Goal: Task Accomplishment & Management: Manage account settings

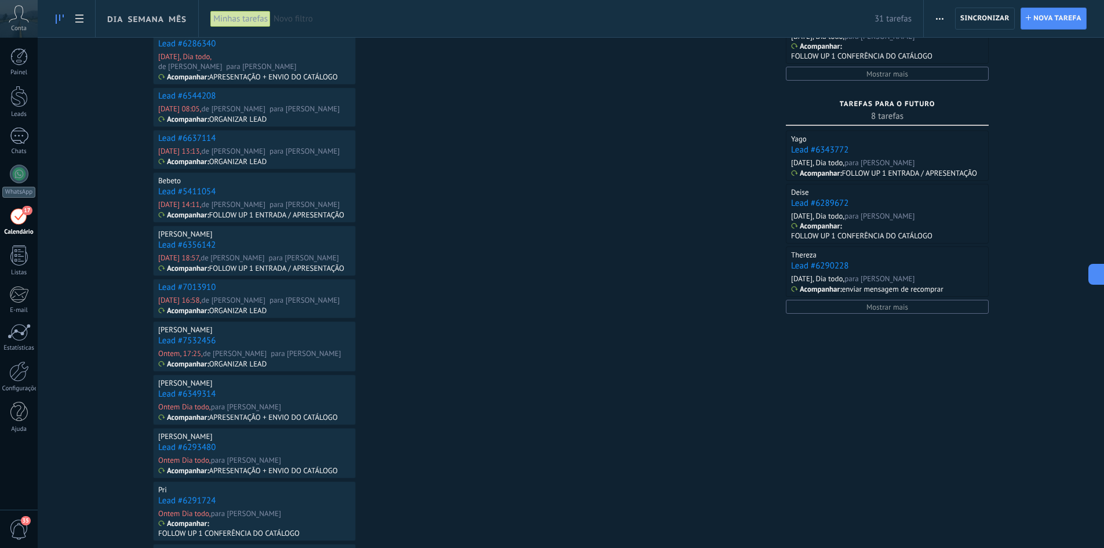
scroll to position [303, 0]
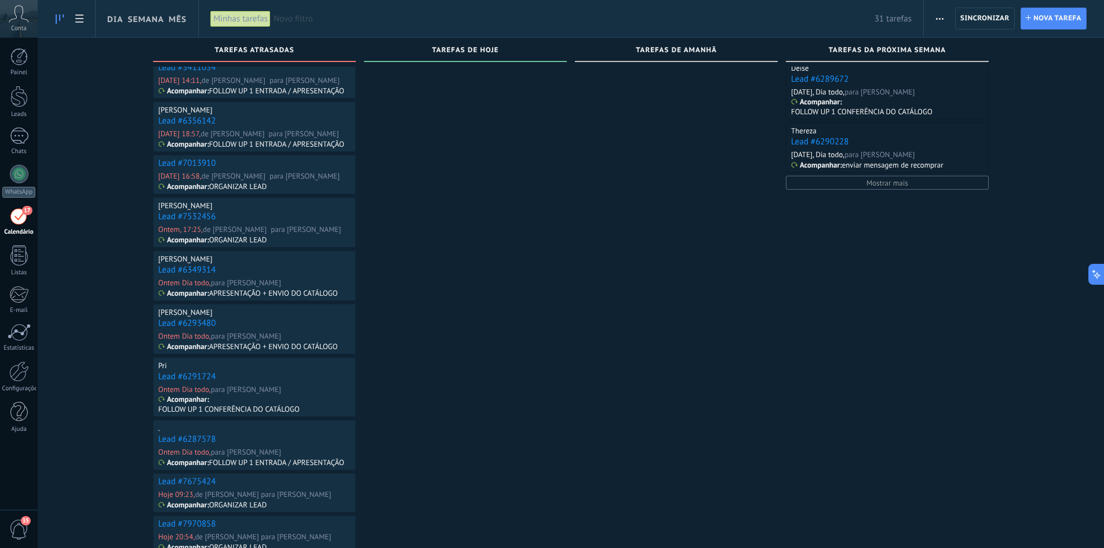
click at [317, 23] on span "Novo filtro" at bounding box center [574, 18] width 601 height 11
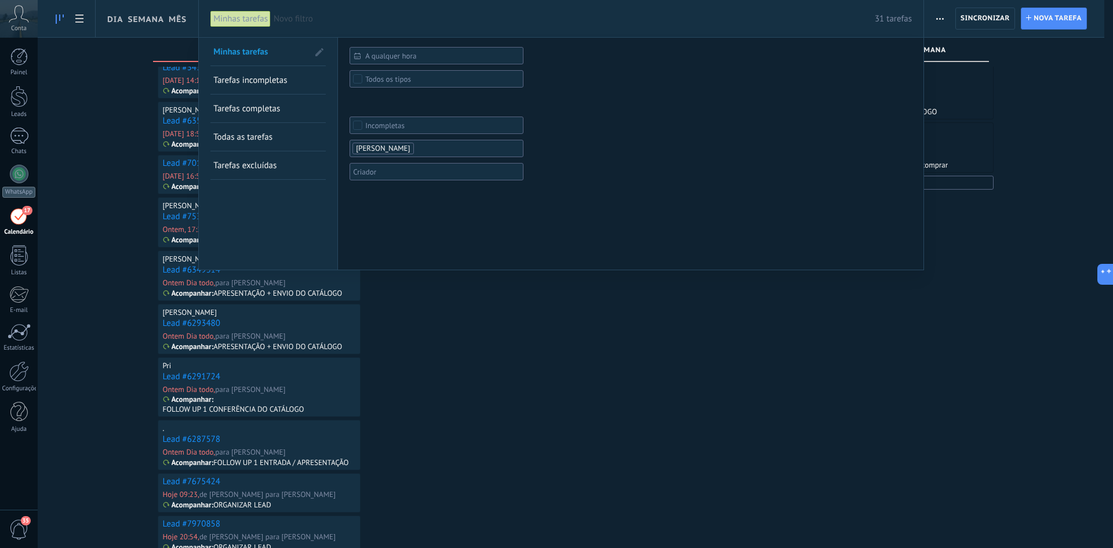
click at [318, 21] on span "Novo filtro" at bounding box center [574, 18] width 601 height 11
click at [314, 23] on span "Novo filtro" at bounding box center [574, 18] width 601 height 11
click at [253, 18] on div "Minhas tarefas" at bounding box center [240, 18] width 60 height 17
click at [294, 15] on span "Novo filtro" at bounding box center [574, 18] width 601 height 11
click at [457, 283] on div at bounding box center [556, 274] width 1113 height 548
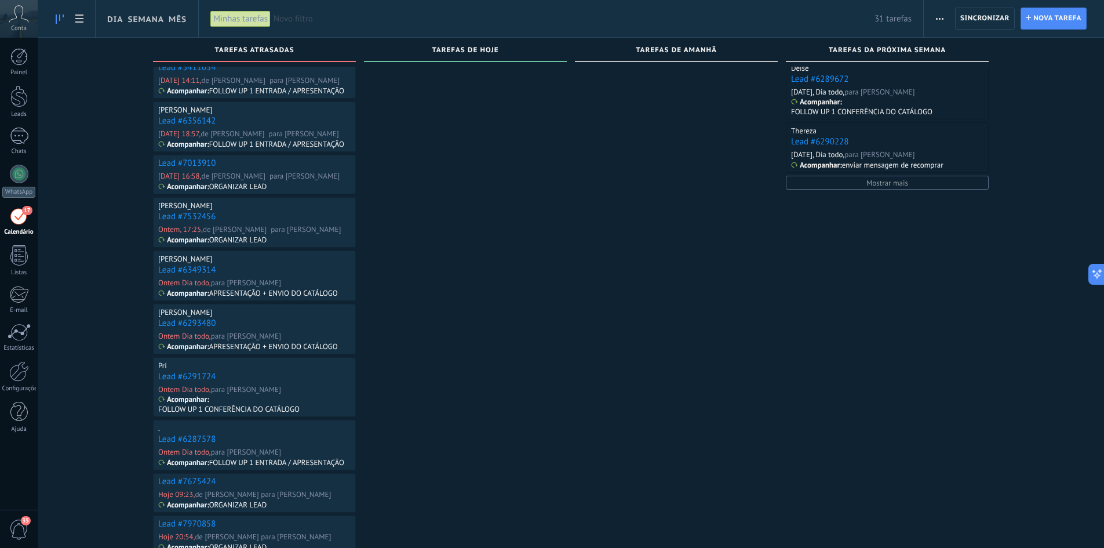
click at [310, 21] on span "Novo filtro" at bounding box center [574, 18] width 601 height 11
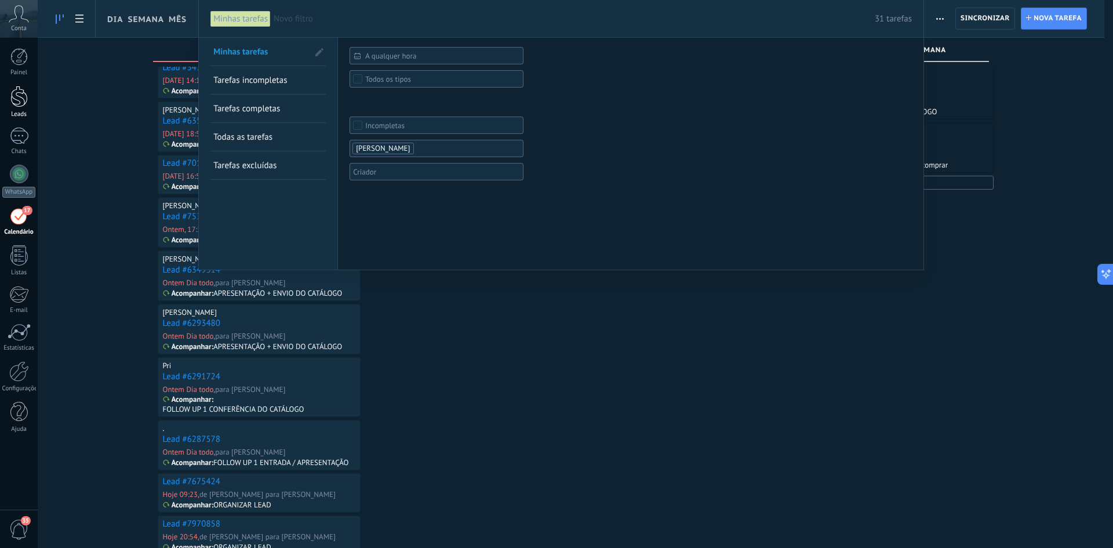
click at [16, 101] on div at bounding box center [18, 96] width 17 height 21
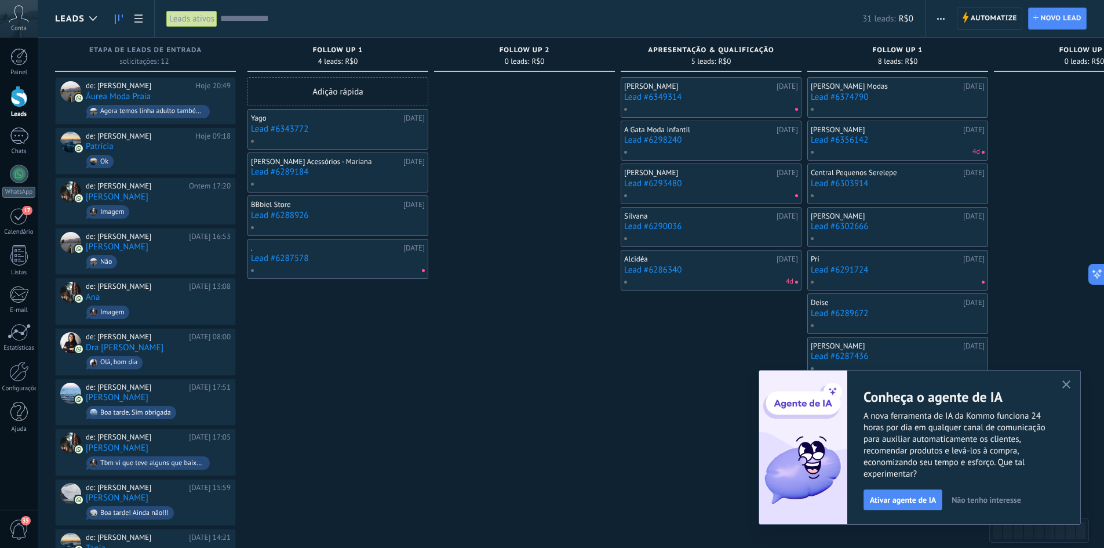
click at [1069, 391] on button "button" at bounding box center [1066, 385] width 14 height 16
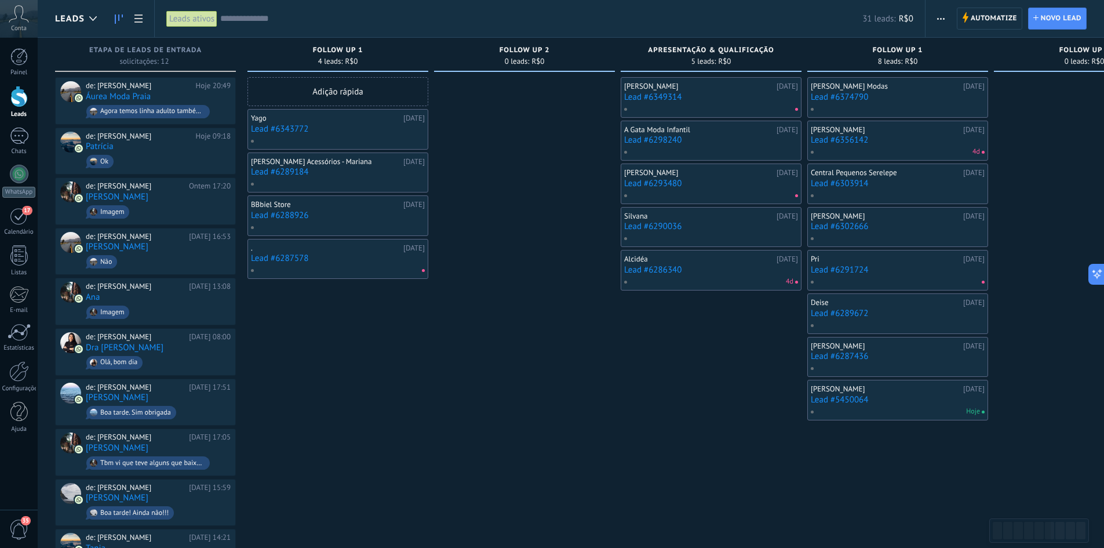
click at [250, 16] on input "text" at bounding box center [541, 19] width 642 height 12
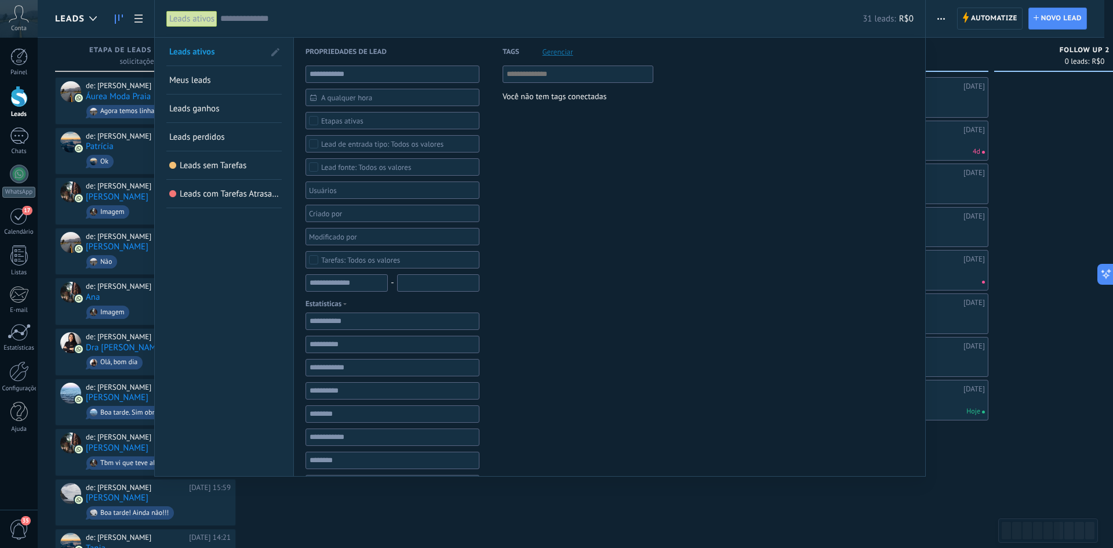
paste input "**********"
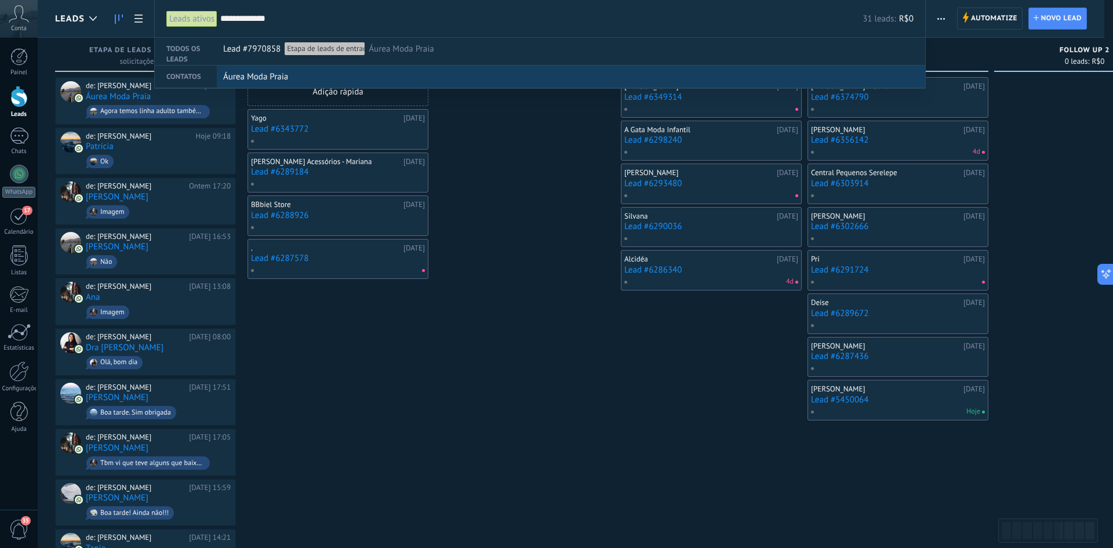
type input "**********"
click at [250, 81] on span "Áurea Moda Praia" at bounding box center [255, 76] width 65 height 21
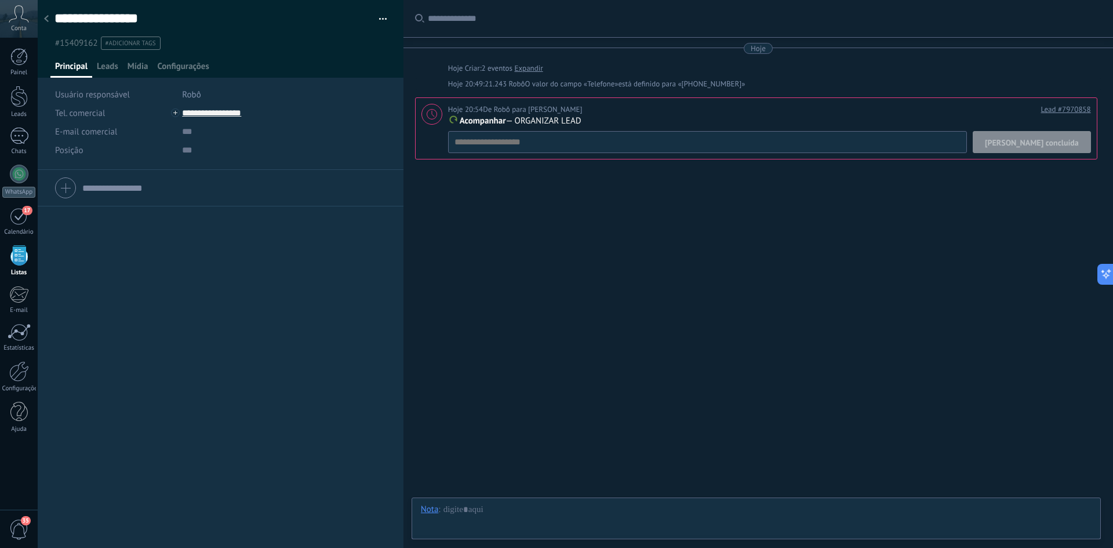
click at [1036, 143] on span "[PERSON_NAME] concluída" at bounding box center [1032, 143] width 94 height 8
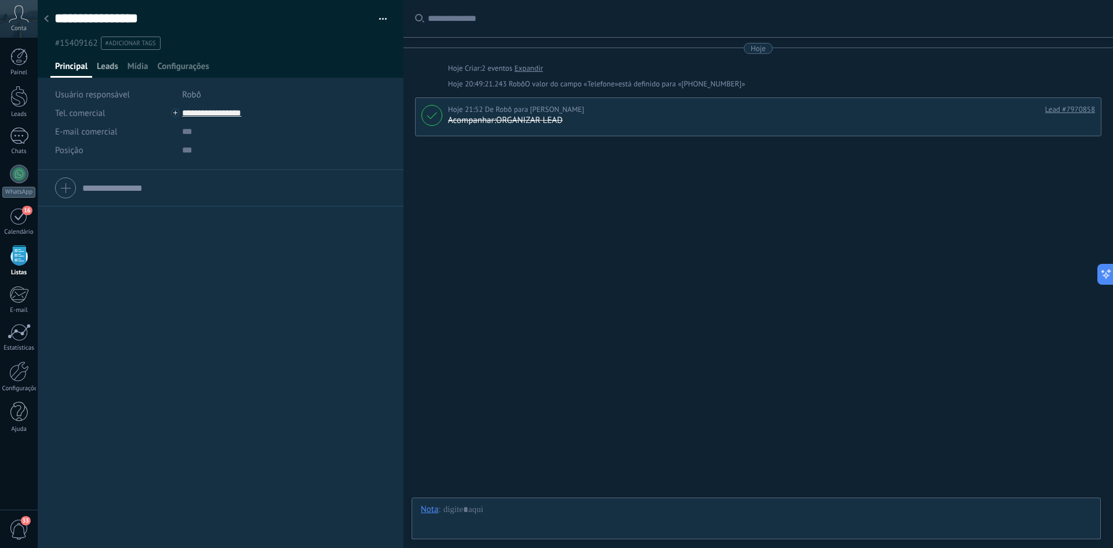
click at [111, 65] on span "Leads" at bounding box center [107, 69] width 21 height 17
click at [68, 69] on span "Principal" at bounding box center [71, 69] width 32 height 17
click at [111, 67] on span "Leads" at bounding box center [107, 69] width 21 height 17
click at [70, 63] on span "Principal" at bounding box center [71, 69] width 32 height 17
drag, startPoint x: 264, startPoint y: 115, endPoint x: 184, endPoint y: 112, distance: 80.0
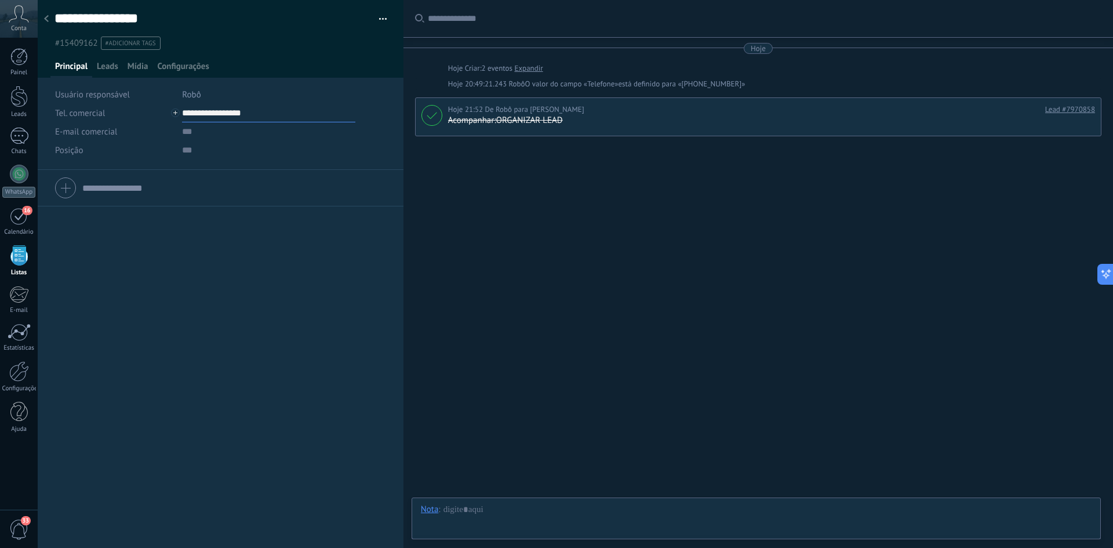
click at [184, 112] on input "**********" at bounding box center [268, 113] width 173 height 19
click at [305, 152] on input "text" at bounding box center [268, 150] width 173 height 19
click at [225, 111] on input "**********" at bounding box center [268, 113] width 173 height 19
type input "**********"
click at [221, 152] on div "Copiar" at bounding box center [228, 153] width 90 height 20
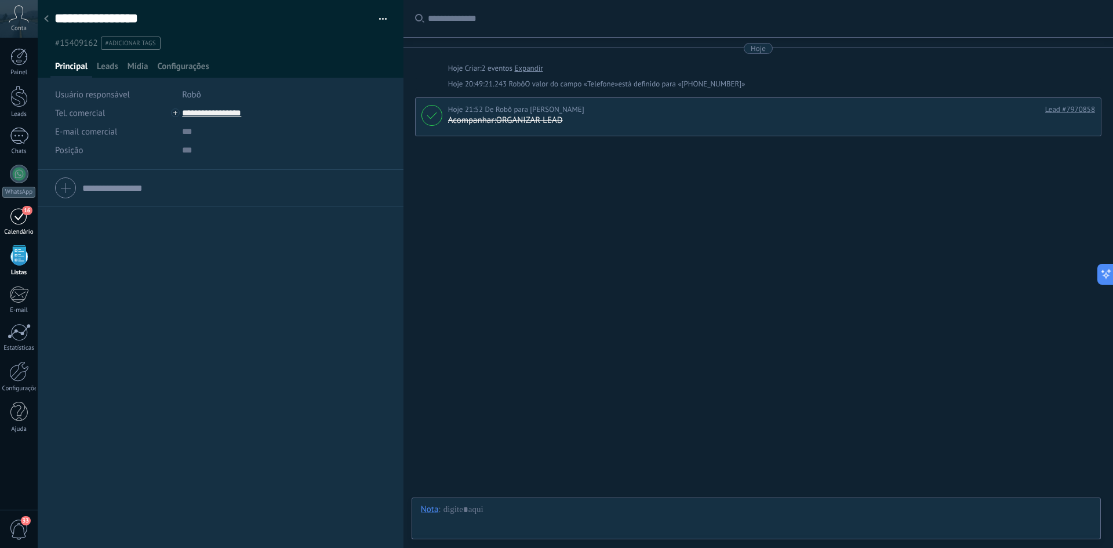
click at [19, 216] on div "16" at bounding box center [19, 216] width 19 height 18
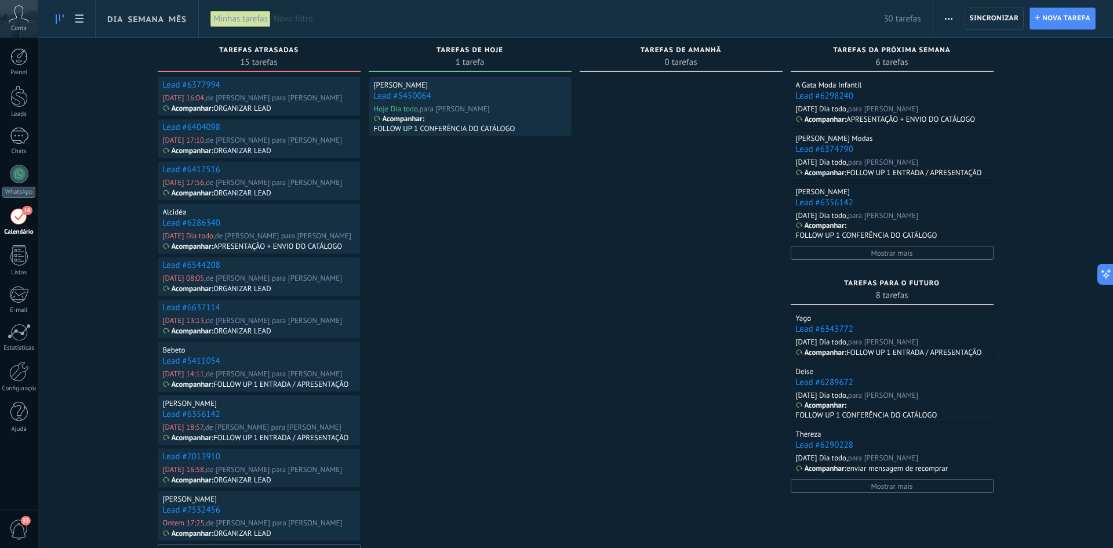
click at [309, 16] on span "Novo filtro" at bounding box center [579, 18] width 610 height 11
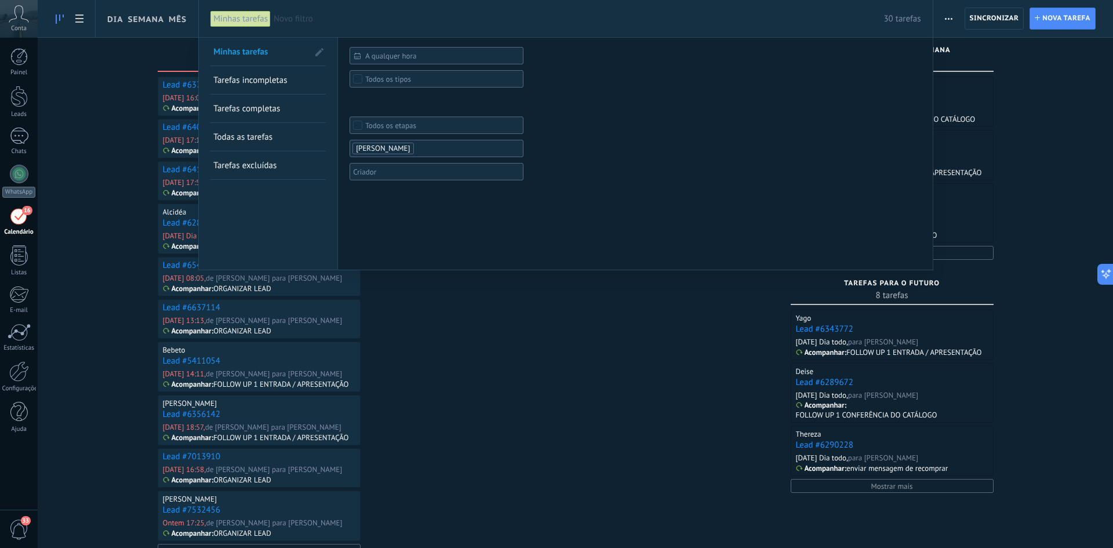
click at [477, 337] on div at bounding box center [556, 274] width 1113 height 548
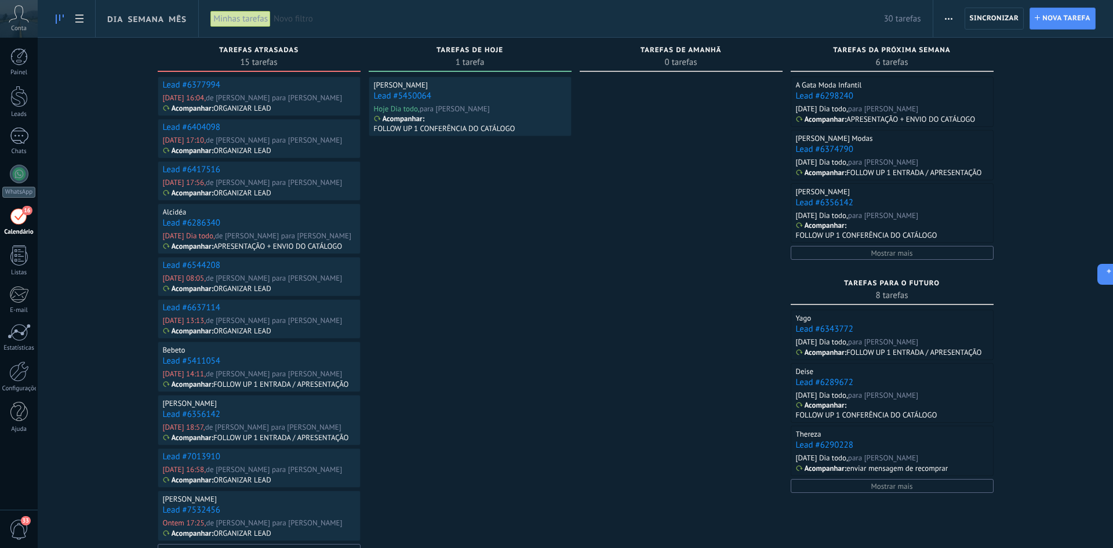
click at [321, 24] on span "Novo filtro" at bounding box center [579, 18] width 610 height 11
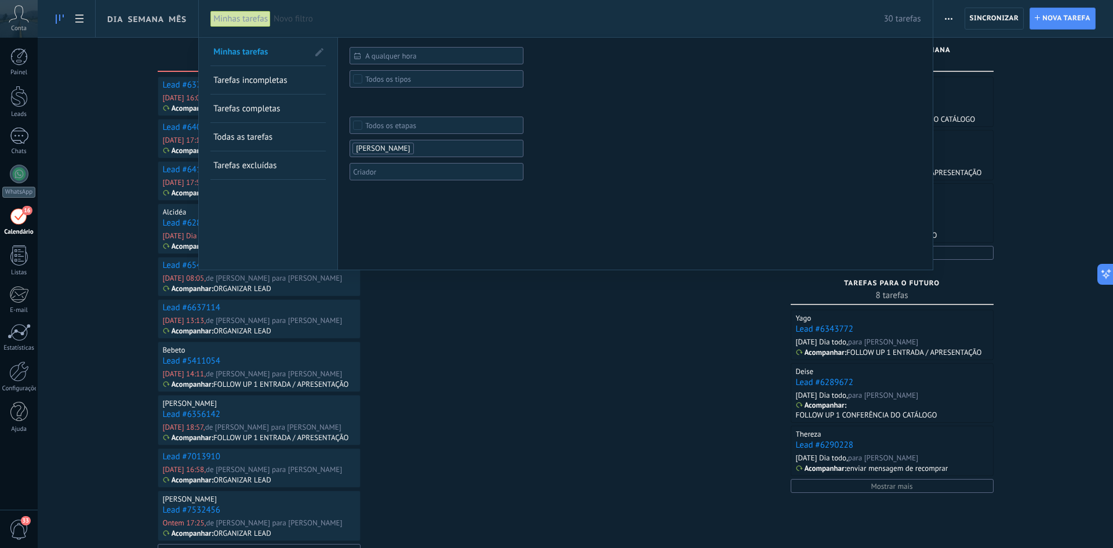
drag, startPoint x: 123, startPoint y: 115, endPoint x: 191, endPoint y: 99, distance: 69.6
click at [123, 115] on div at bounding box center [556, 274] width 1113 height 548
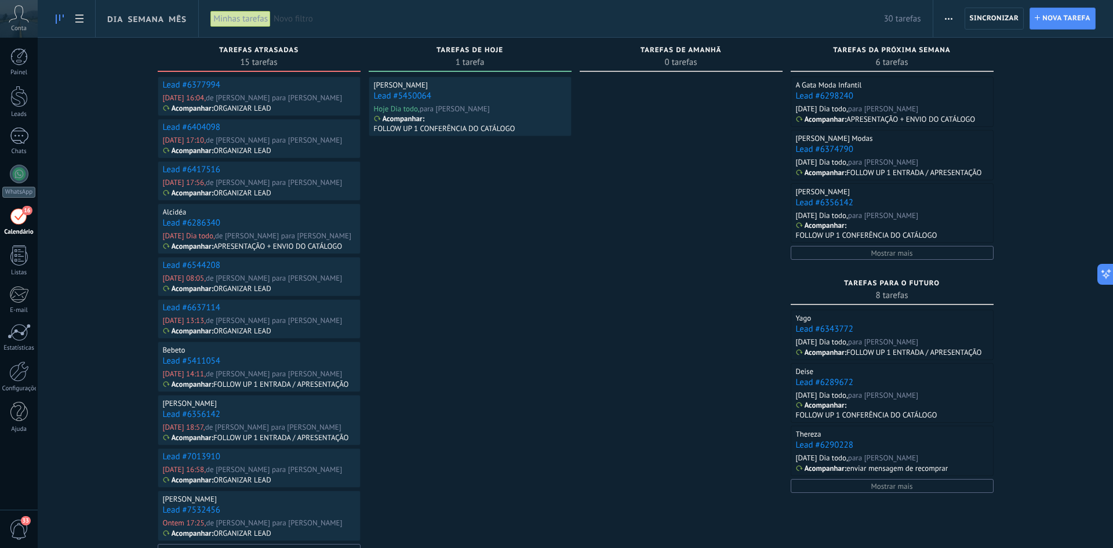
click at [201, 83] on link "Lead #6377994" at bounding box center [191, 84] width 57 height 11
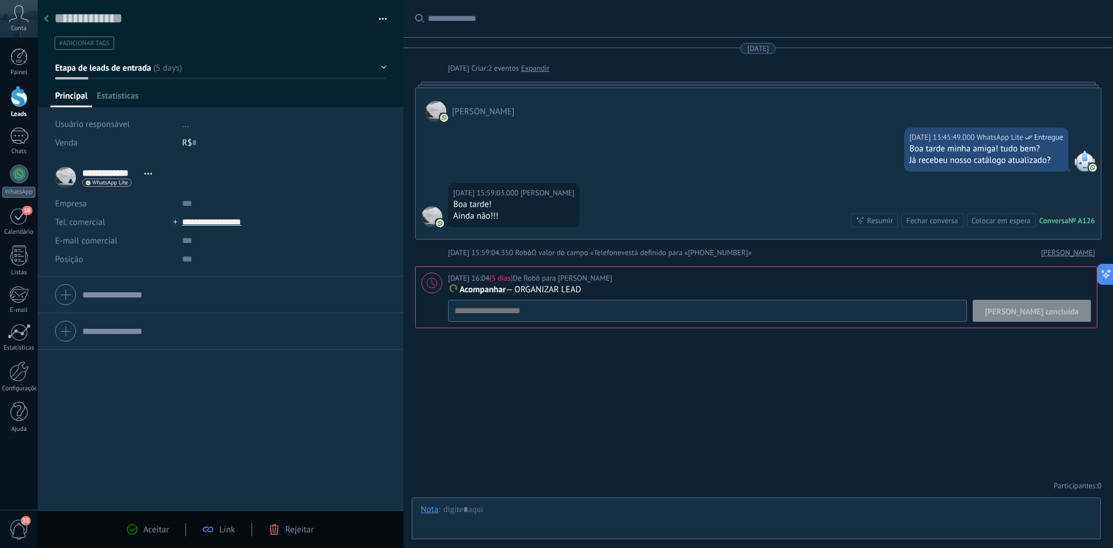
scroll to position [17, 0]
click at [1037, 317] on button "[PERSON_NAME] concluída" at bounding box center [1032, 311] width 118 height 22
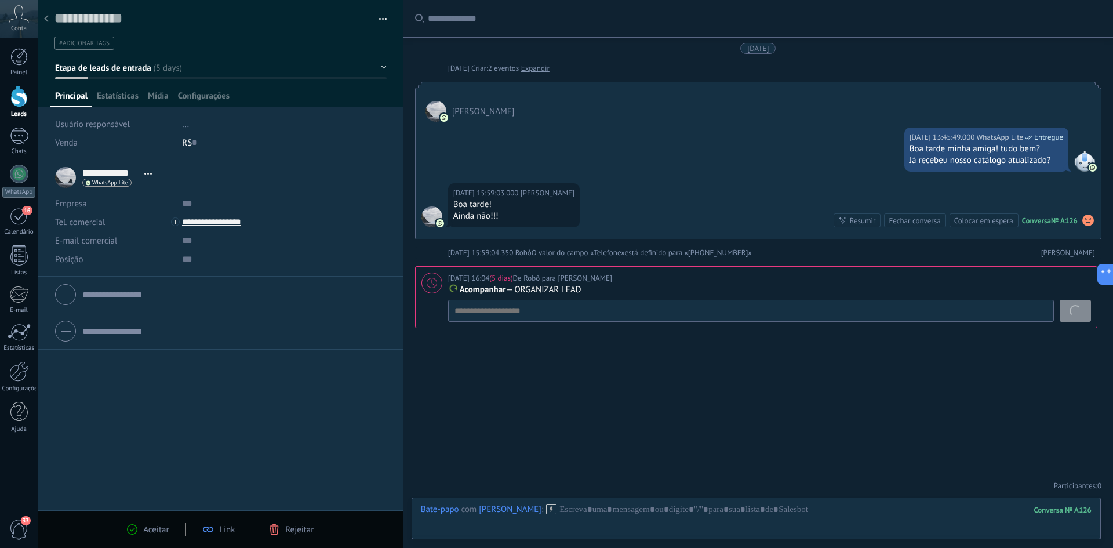
scroll to position [0, 0]
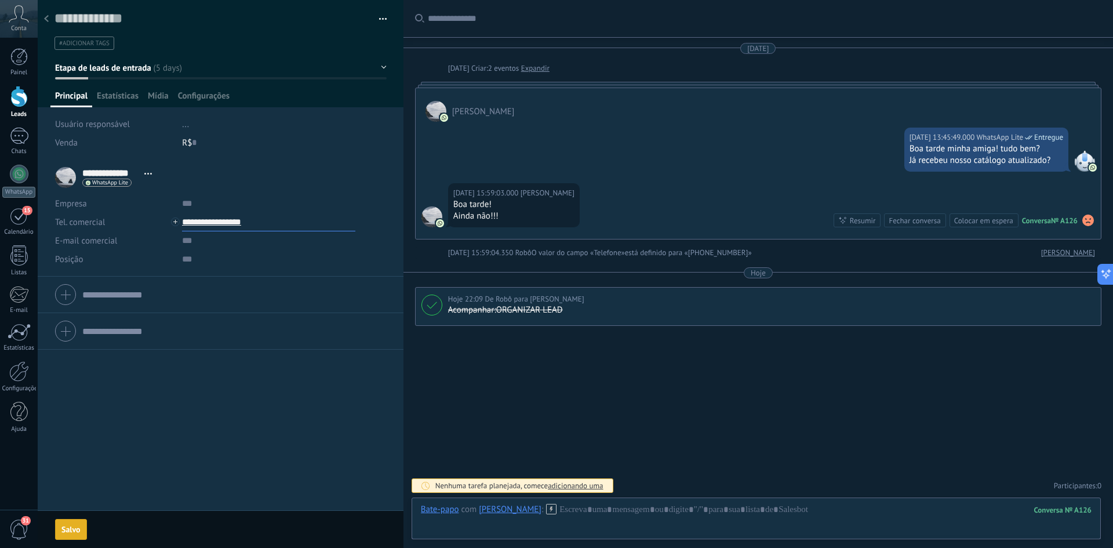
click at [230, 222] on input "**********" at bounding box center [268, 222] width 173 height 19
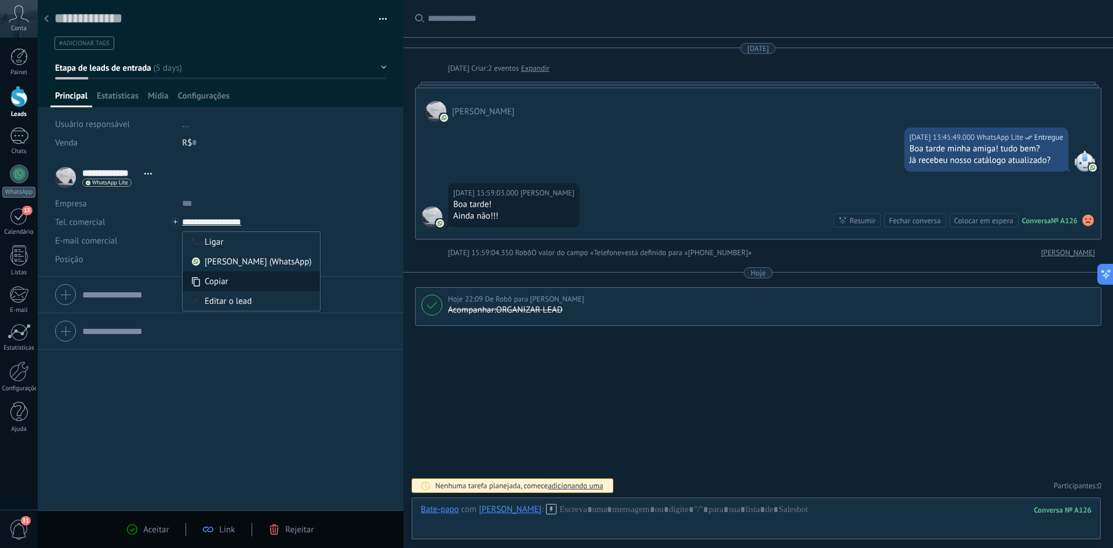
type input "**********"
click at [218, 279] on div "Copiar" at bounding box center [251, 281] width 137 height 20
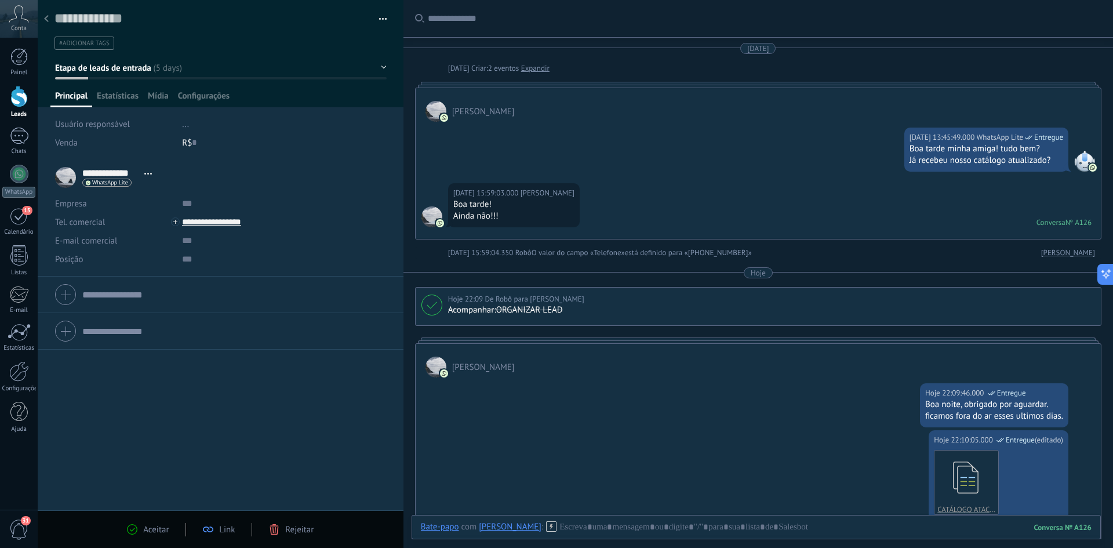
scroll to position [258, 0]
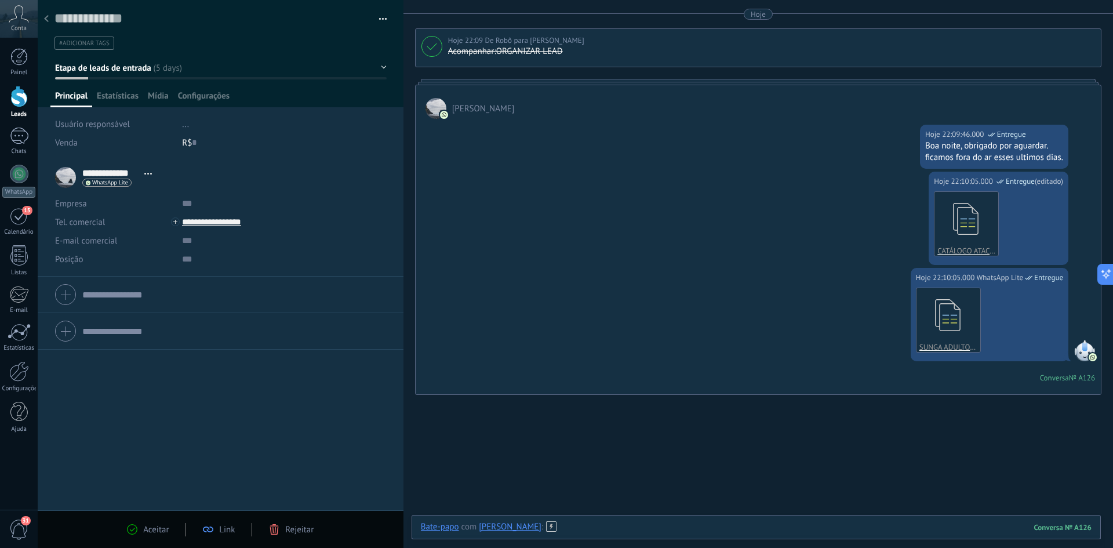
click at [582, 532] on div at bounding box center [756, 538] width 671 height 35
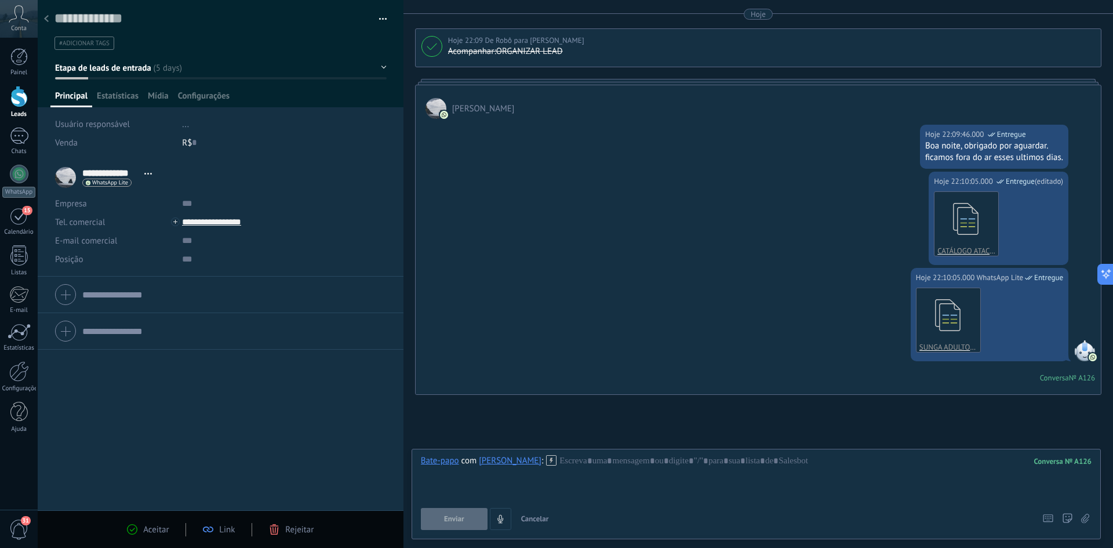
click at [166, 65] on button "Etapa de leads de entrada" at bounding box center [221, 67] width 332 height 21
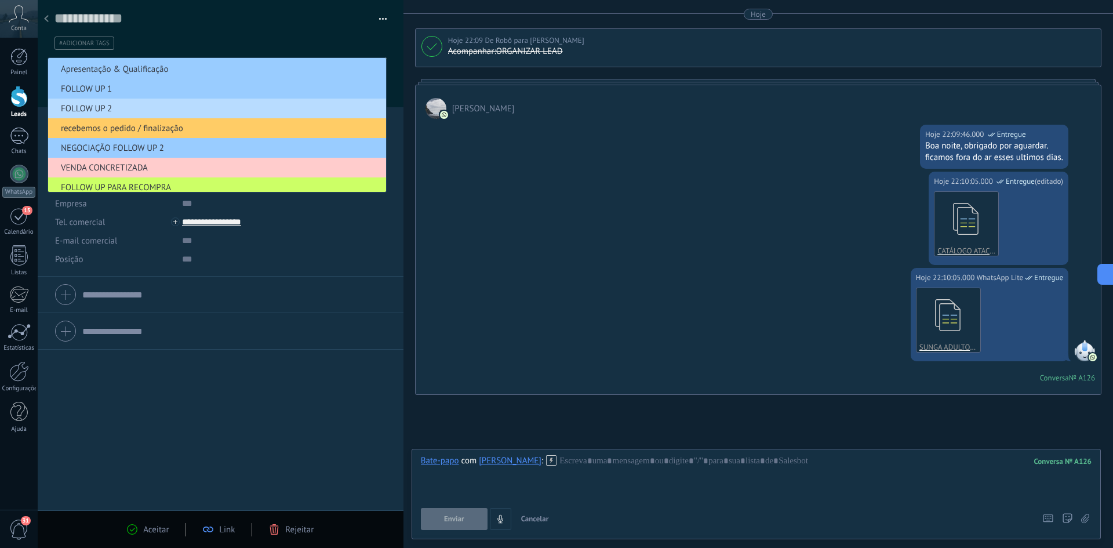
scroll to position [0, 0]
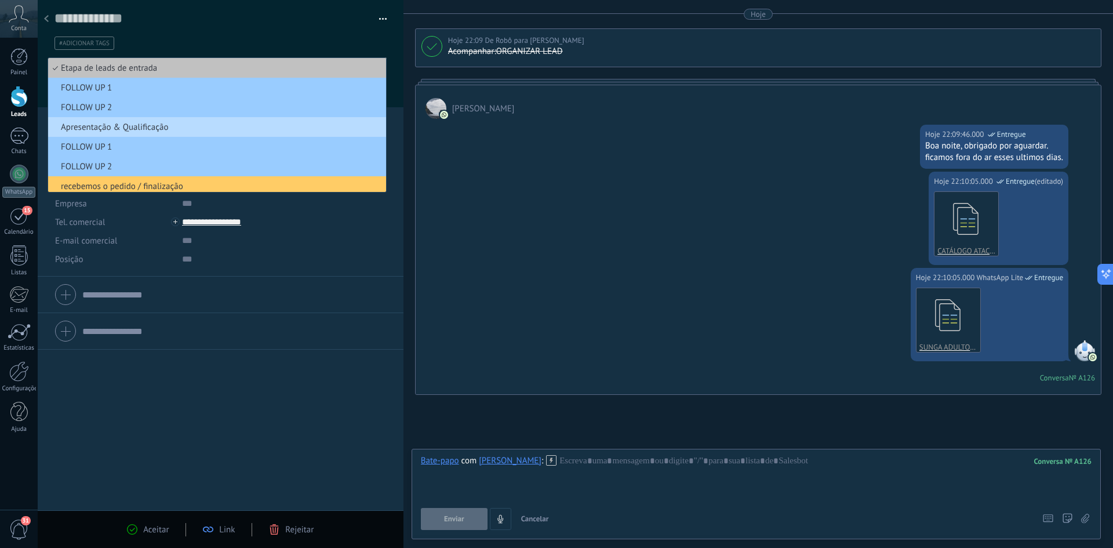
click at [142, 126] on span "Apresentação & Qualificação" at bounding box center [215, 127] width 334 height 11
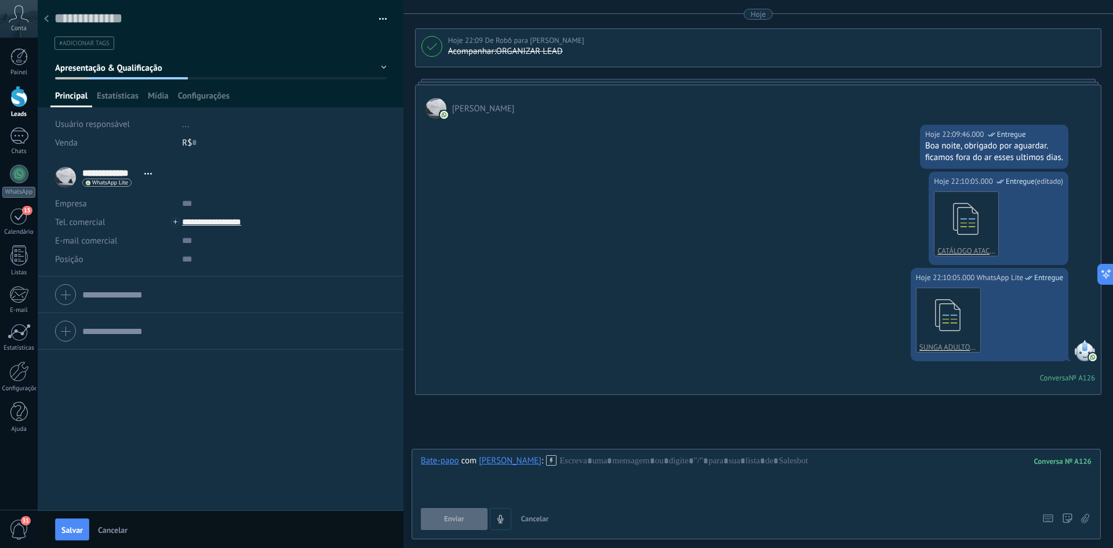
drag, startPoint x: 174, startPoint y: 58, endPoint x: 167, endPoint y: 65, distance: 10.3
click at [173, 59] on button "Apresentação & Qualificação" at bounding box center [221, 67] width 332 height 21
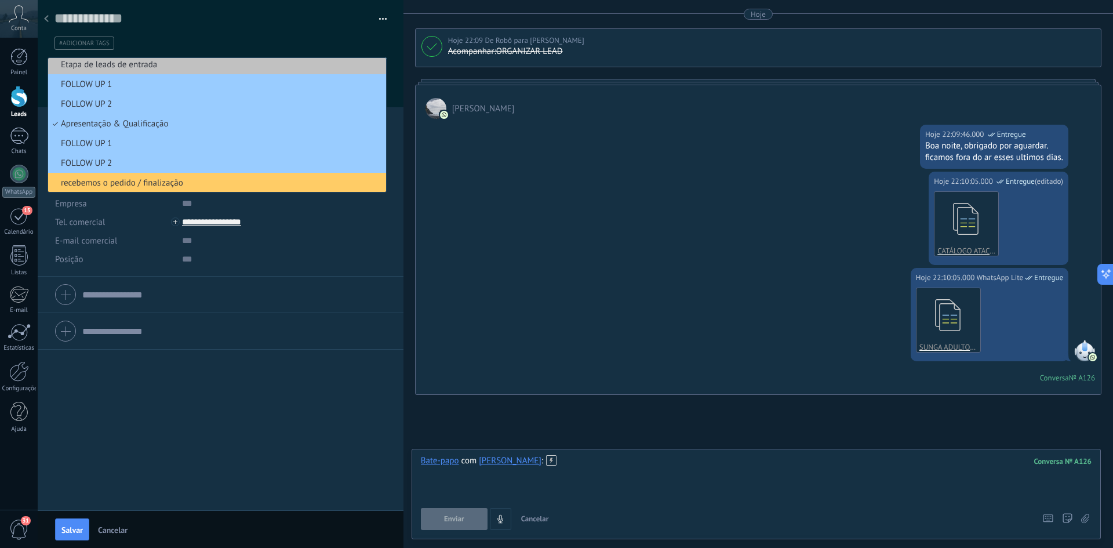
click at [602, 464] on div at bounding box center [756, 477] width 671 height 44
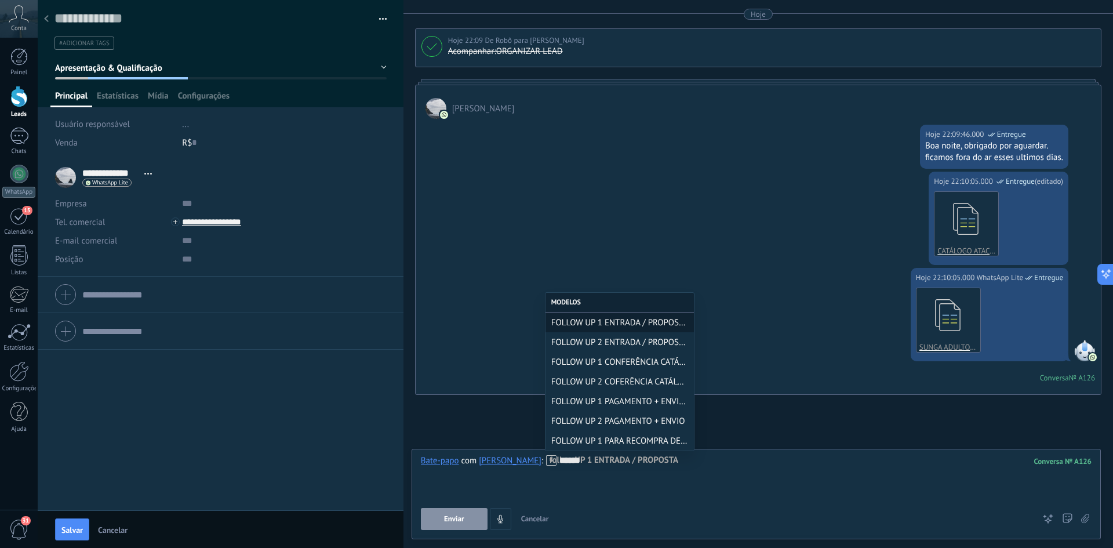
click at [232, 67] on button "Apresentação & Qualificação" at bounding box center [221, 67] width 332 height 21
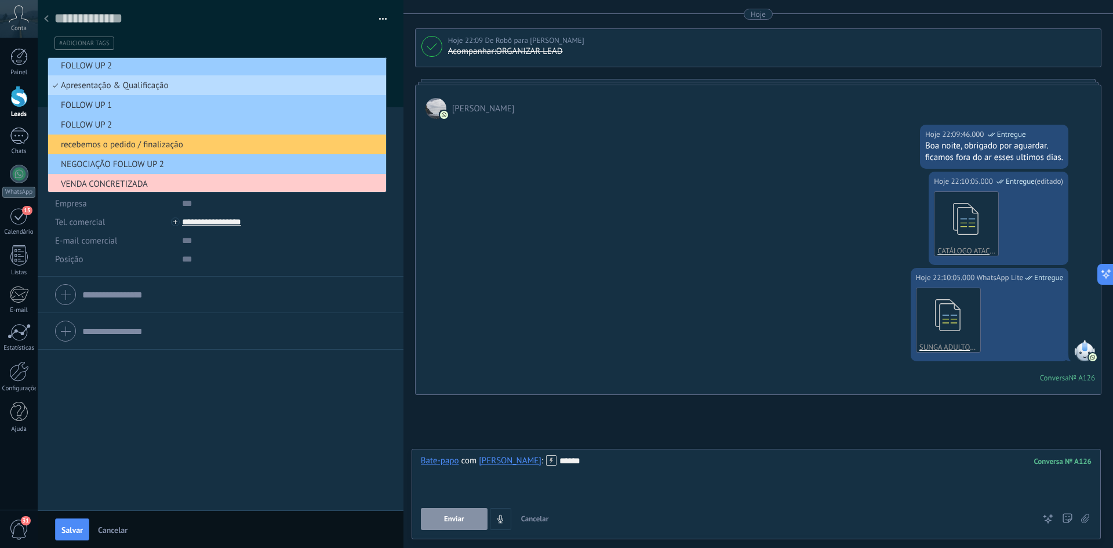
scroll to position [0, 0]
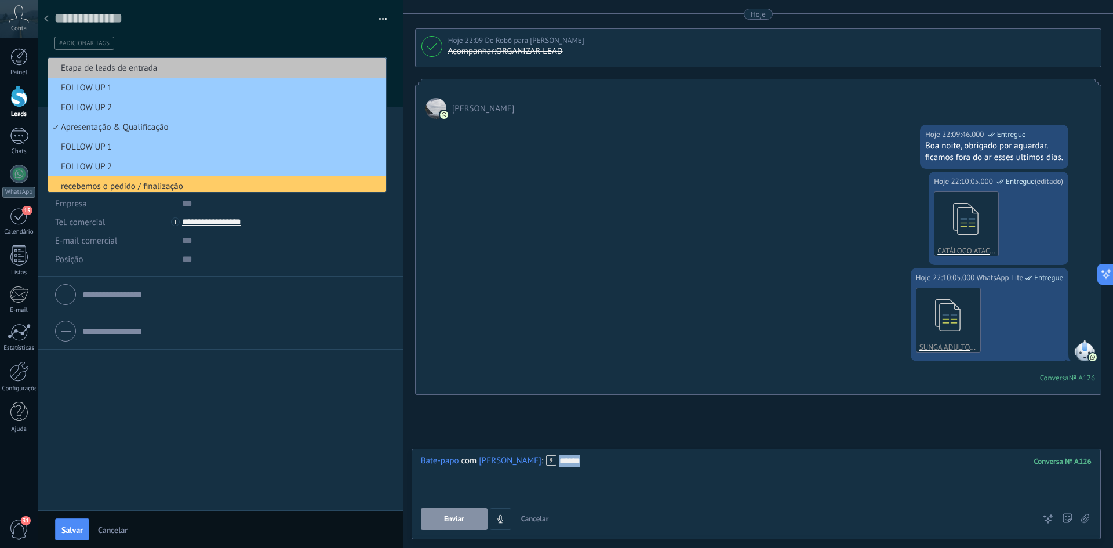
drag, startPoint x: 600, startPoint y: 463, endPoint x: 550, endPoint y: 458, distance: 50.6
click at [550, 458] on div "******" at bounding box center [756, 477] width 671 height 44
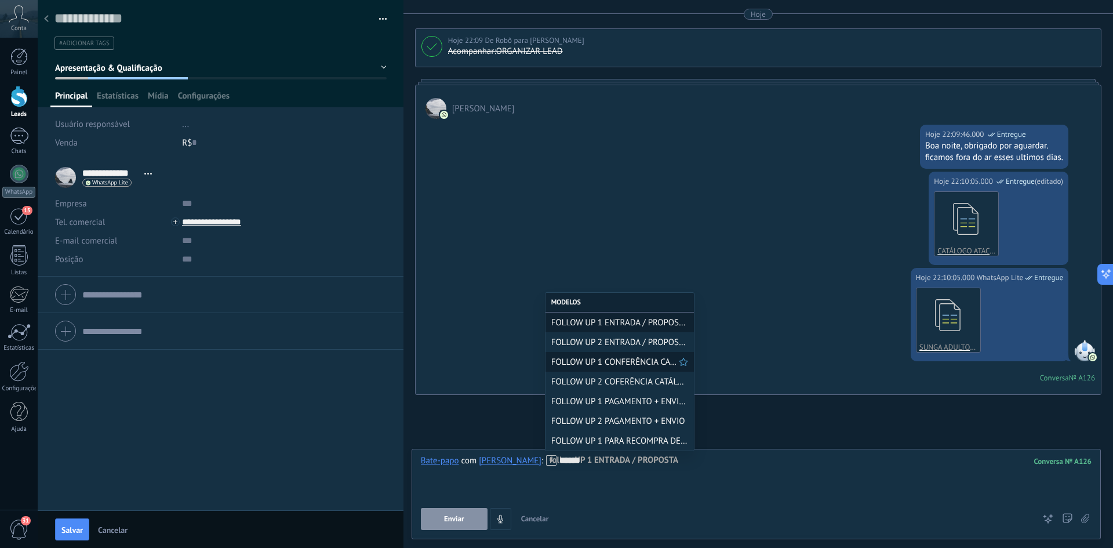
click at [614, 359] on span "FOLLOW UP 1 CONFERÊNCIA CATÁLOGO" at bounding box center [615, 361] width 128 height 11
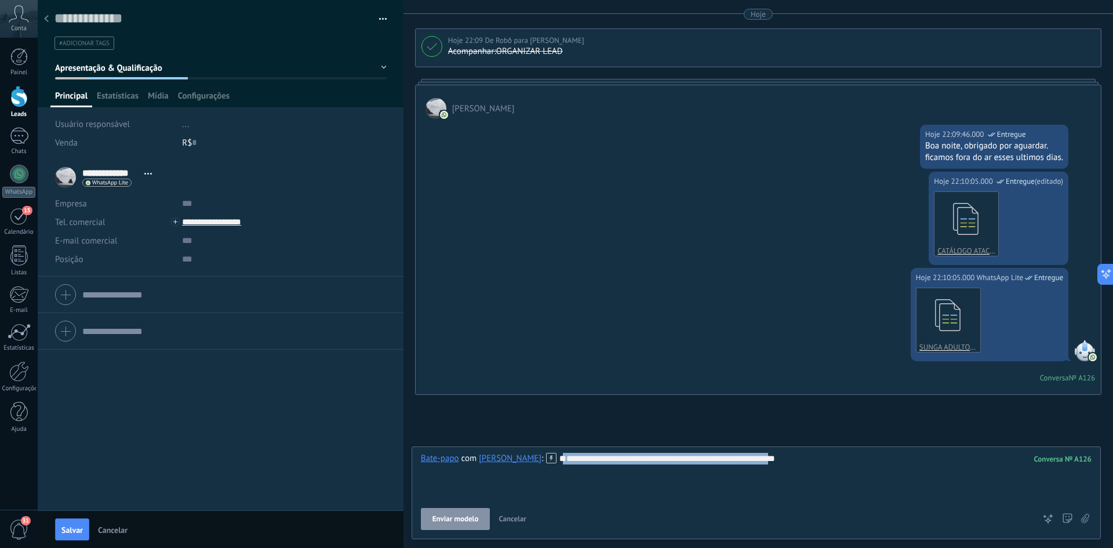
drag, startPoint x: 668, startPoint y: 478, endPoint x: 398, endPoint y: 474, distance: 270.1
click at [398, 474] on div "Salvar e criar Imprimir Gerenciar tags" at bounding box center [575, 274] width 1075 height 548
click at [111, 67] on span "Apresentação & Qualificação" at bounding box center [108, 68] width 107 height 11
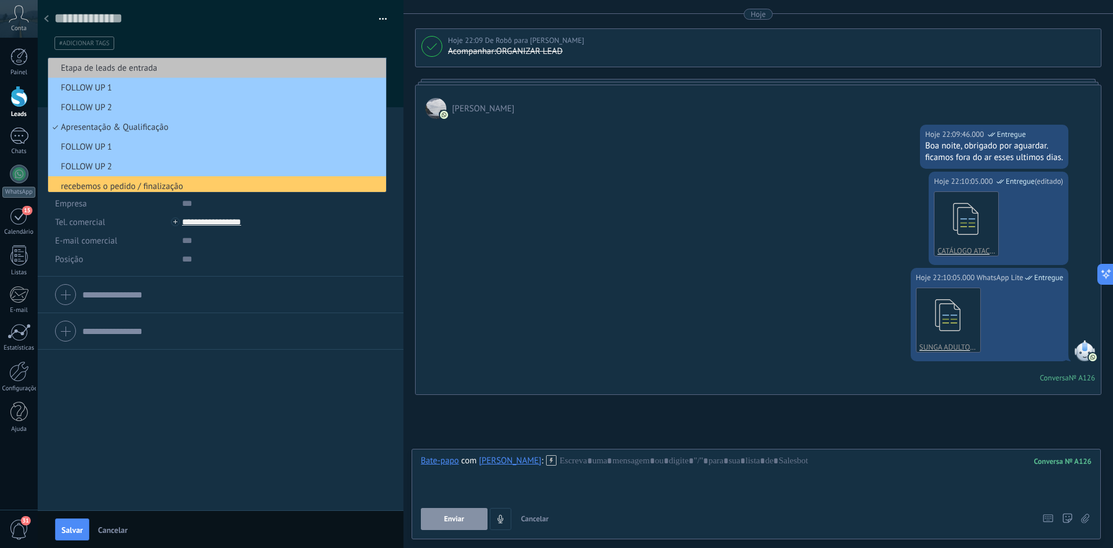
scroll to position [3, 0]
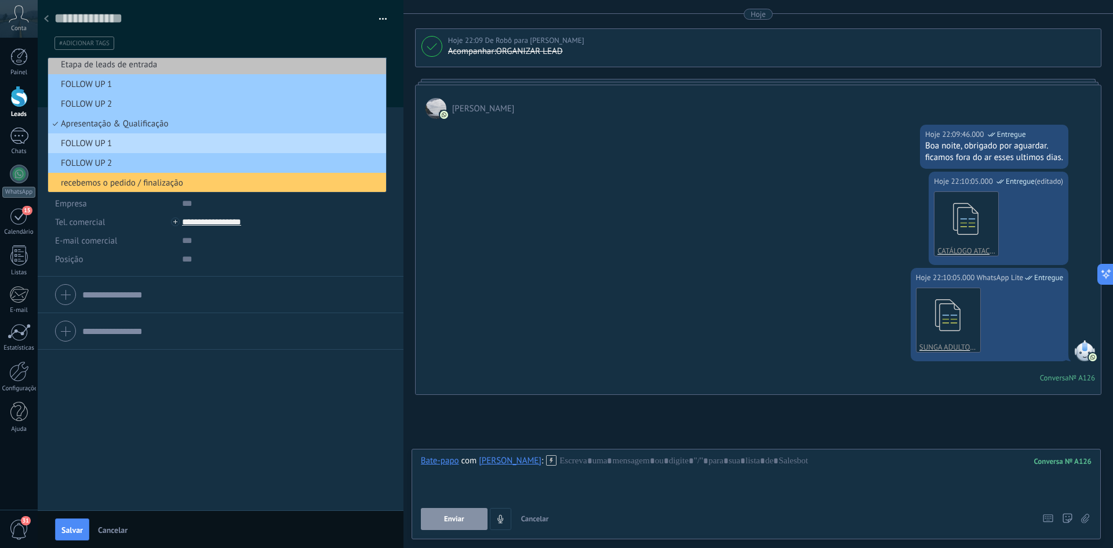
click at [108, 140] on span "FOLLOW UP 1" at bounding box center [215, 143] width 334 height 11
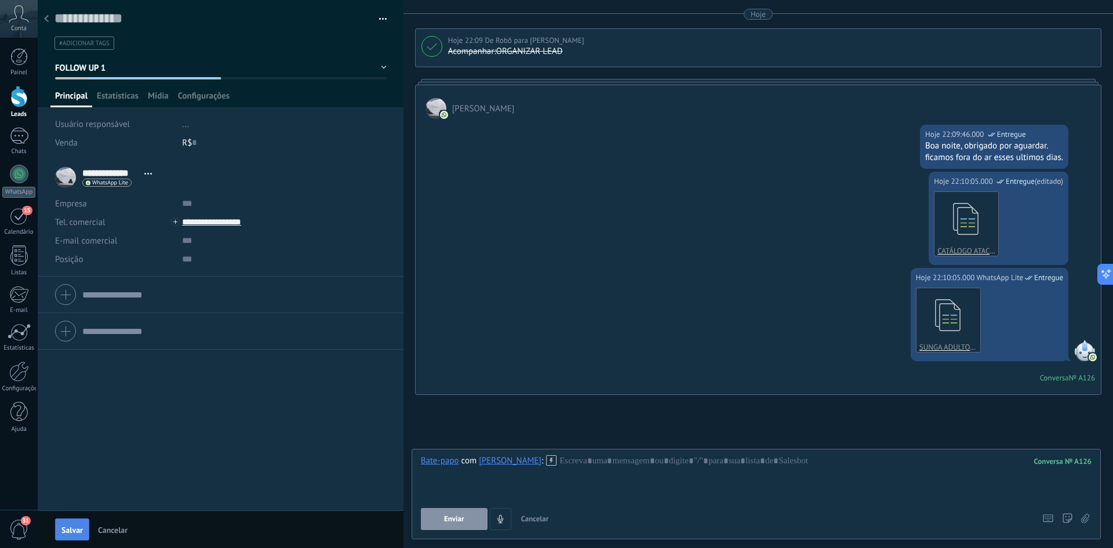
click at [66, 530] on span "Salvar" at bounding box center [71, 530] width 21 height 8
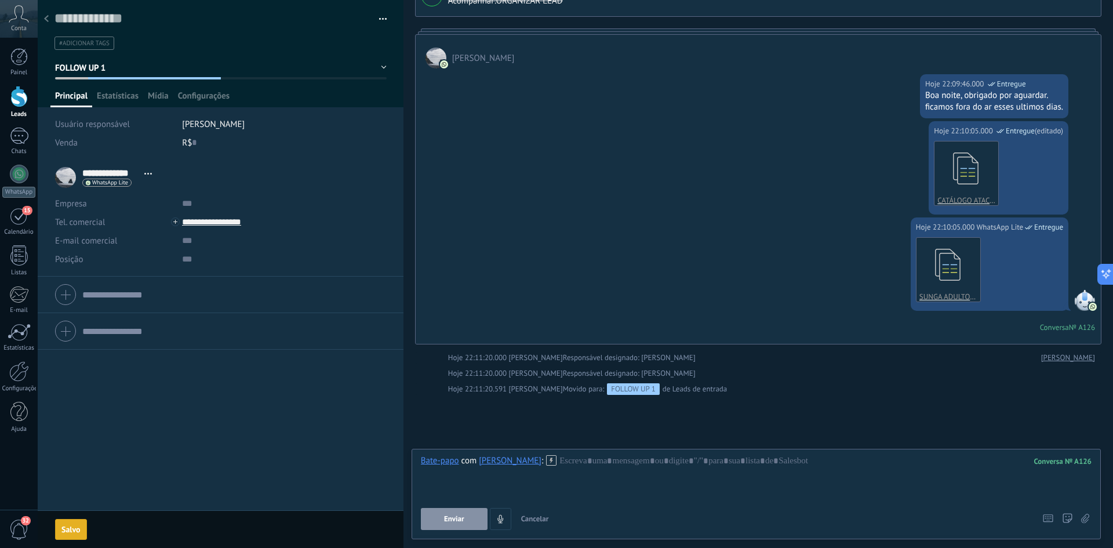
scroll to position [349, 0]
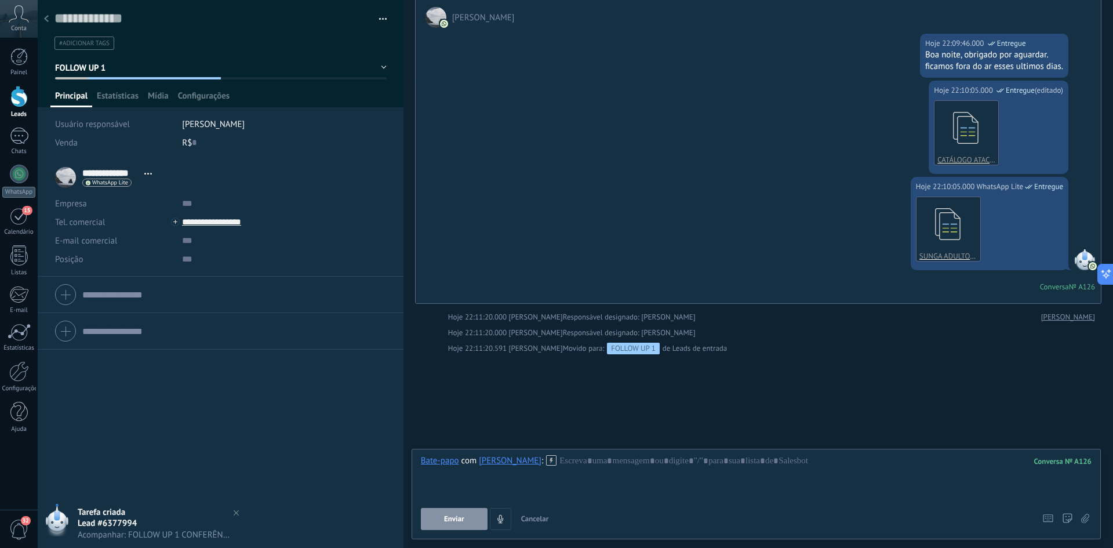
click at [531, 520] on span "Cancelar" at bounding box center [535, 519] width 28 height 10
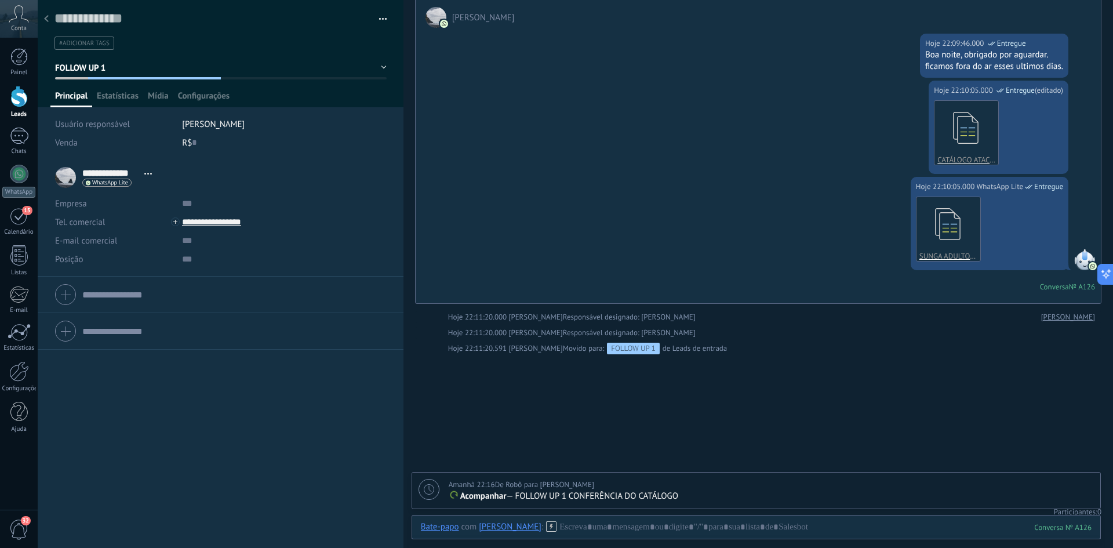
click at [530, 482] on div "Amanhã 22:16 De Robô para [PERSON_NAME]" at bounding box center [521, 485] width 145 height 12
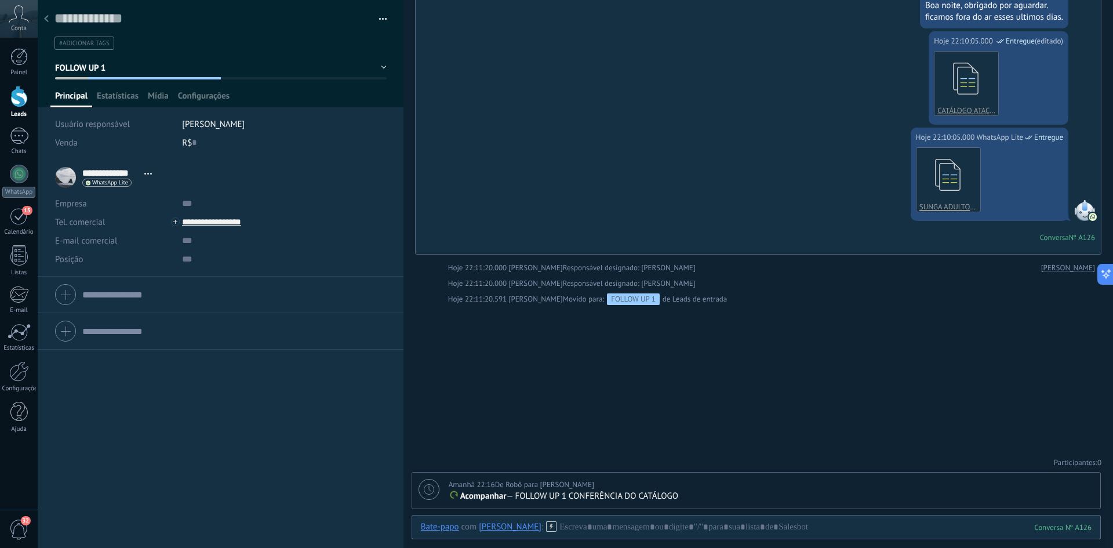
scroll to position [12, 0]
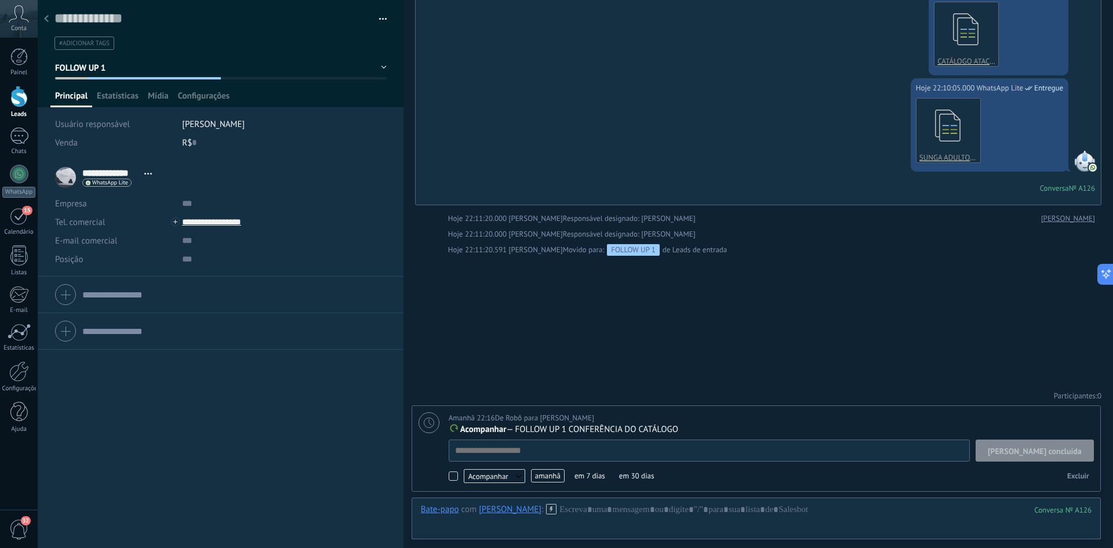
click at [560, 354] on div "Buscar Carregar mais [DATE] [DATE] Criar: 2 eventos Expandir [PERSON_NAME] [DAT…" at bounding box center [757, 50] width 709 height 996
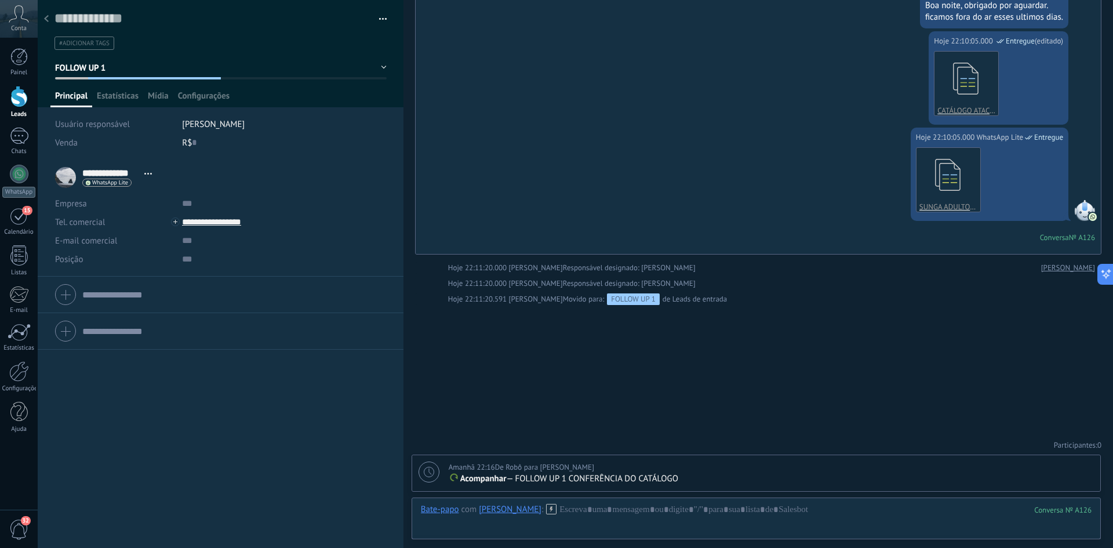
scroll to position [399, 0]
click at [46, 20] on use at bounding box center [46, 18] width 5 height 7
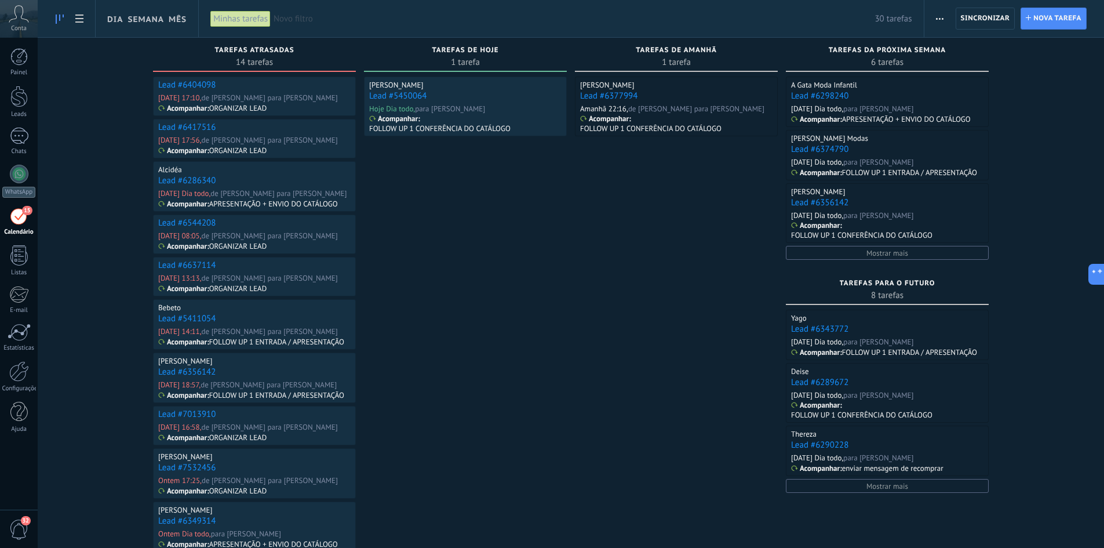
click at [198, 84] on link "Lead #6404098" at bounding box center [186, 84] width 57 height 11
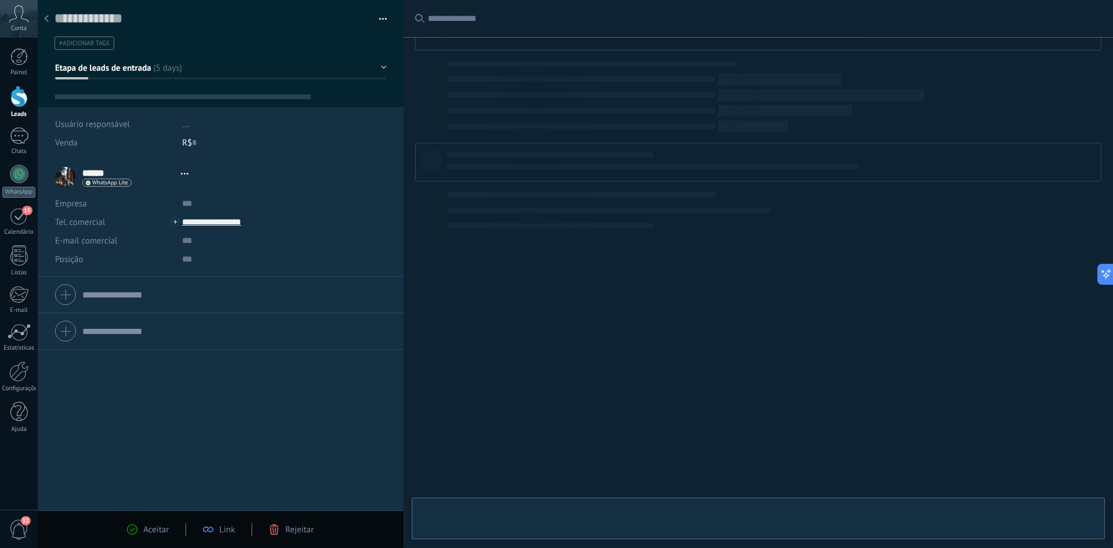
type textarea "**********"
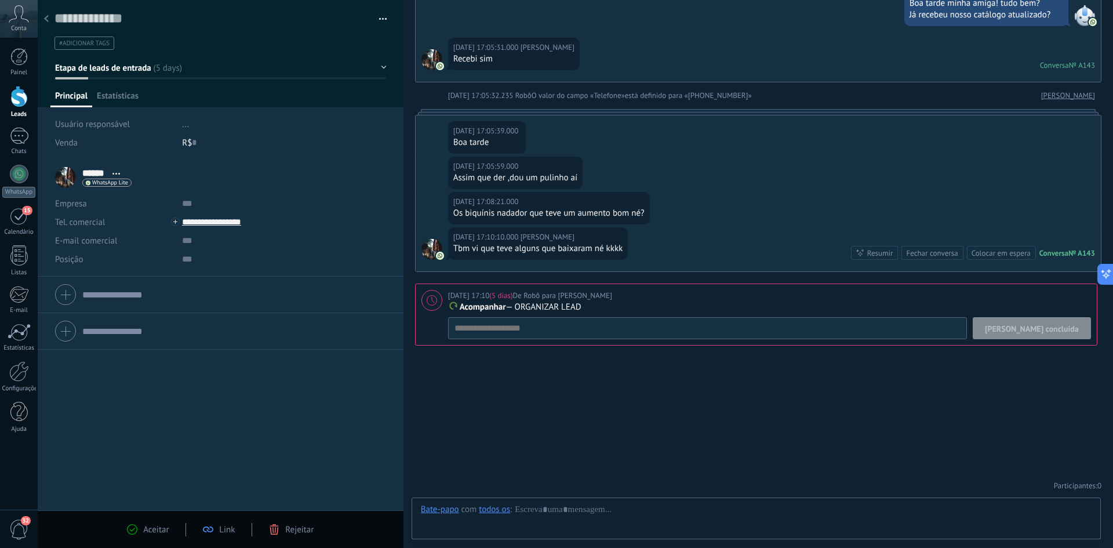
scroll to position [17, 0]
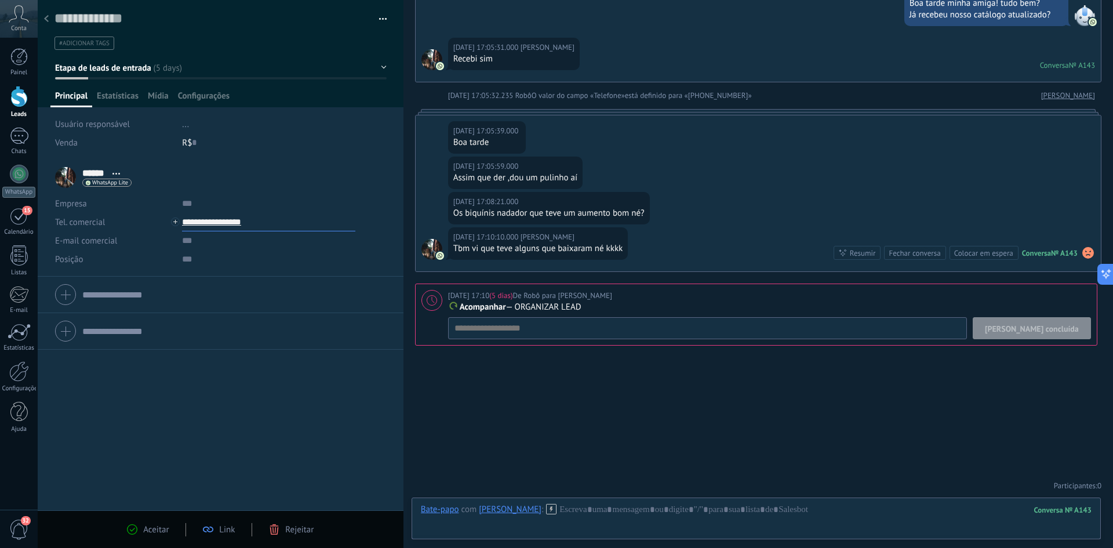
click at [217, 223] on input "**********" at bounding box center [268, 222] width 173 height 19
drag, startPoint x: 268, startPoint y: 223, endPoint x: 165, endPoint y: 216, distance: 104.0
click at [165, 216] on div "Tel. comercial Comercial direto Celular Faz Casa Outros Tel. comercial" at bounding box center [220, 222] width 331 height 19
type input "**********"
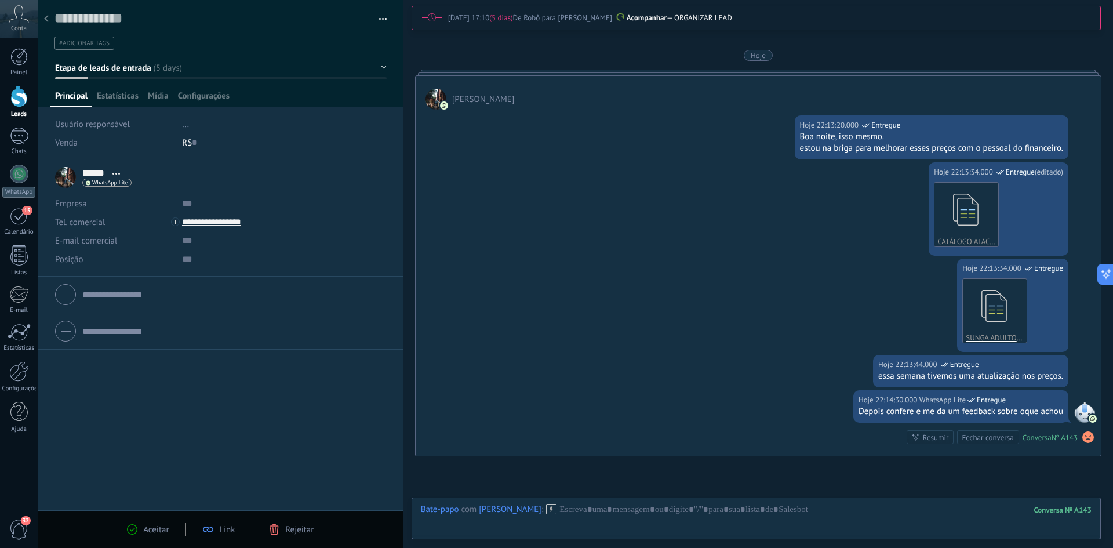
scroll to position [561, 0]
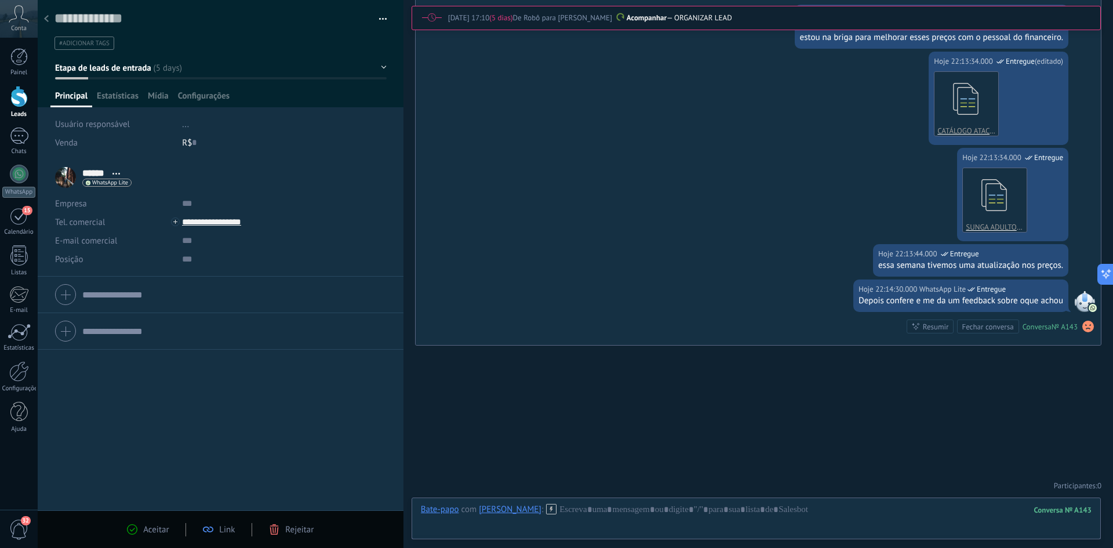
click at [145, 69] on span "Etapa de leads de entrada" at bounding box center [103, 68] width 96 height 11
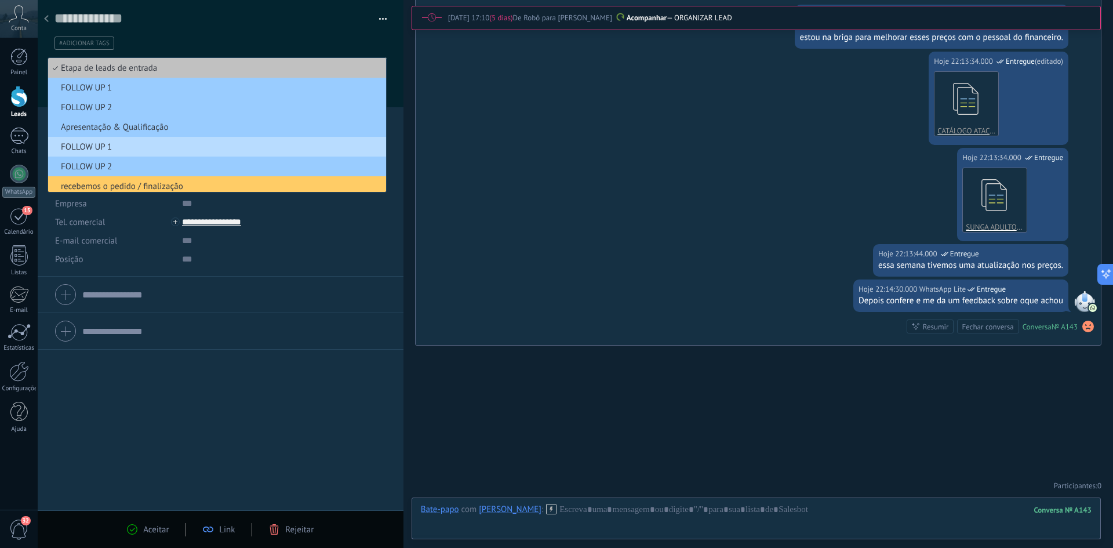
click at [86, 148] on span "FOLLOW UP 1" at bounding box center [215, 146] width 334 height 11
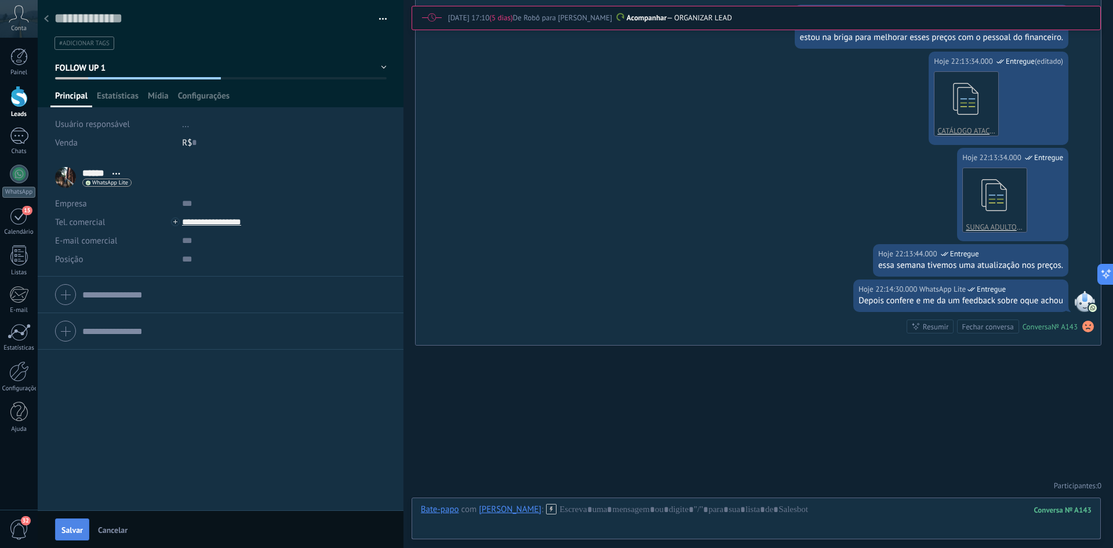
click at [78, 528] on span "Salvar" at bounding box center [71, 530] width 21 height 8
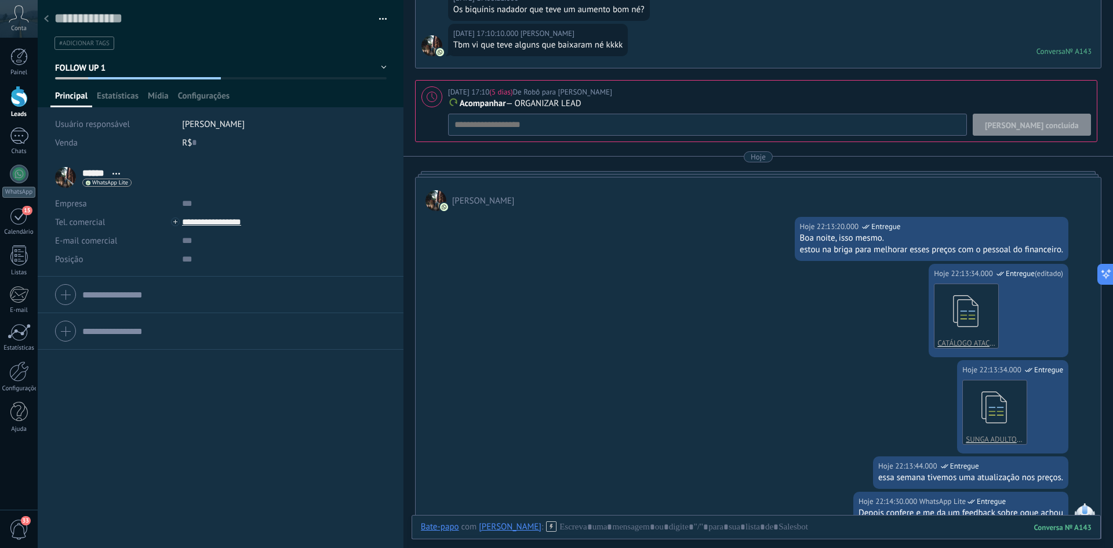
scroll to position [246, 0]
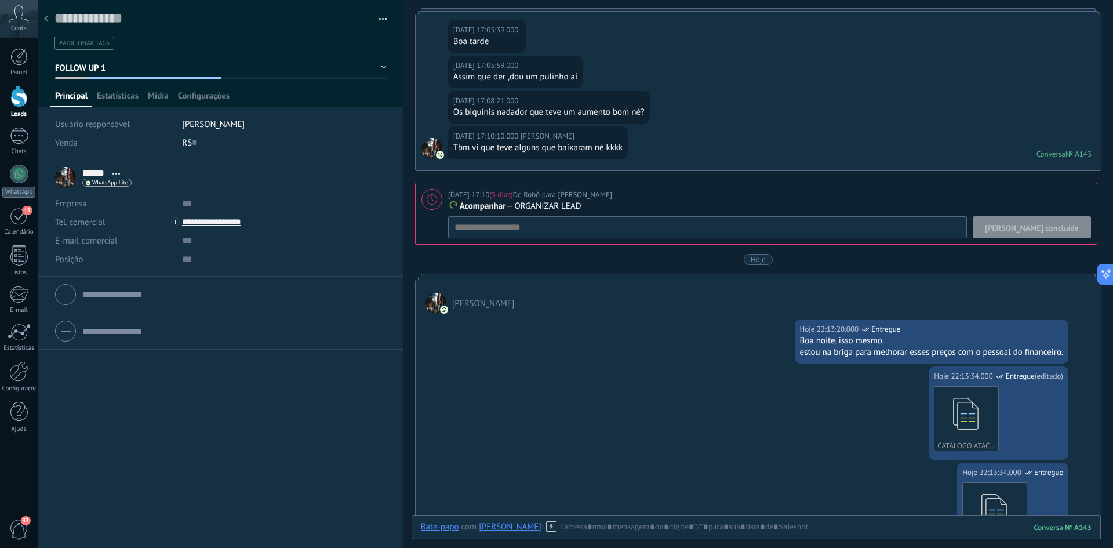
click at [1052, 228] on span "[PERSON_NAME] concluída" at bounding box center [1032, 228] width 94 height 8
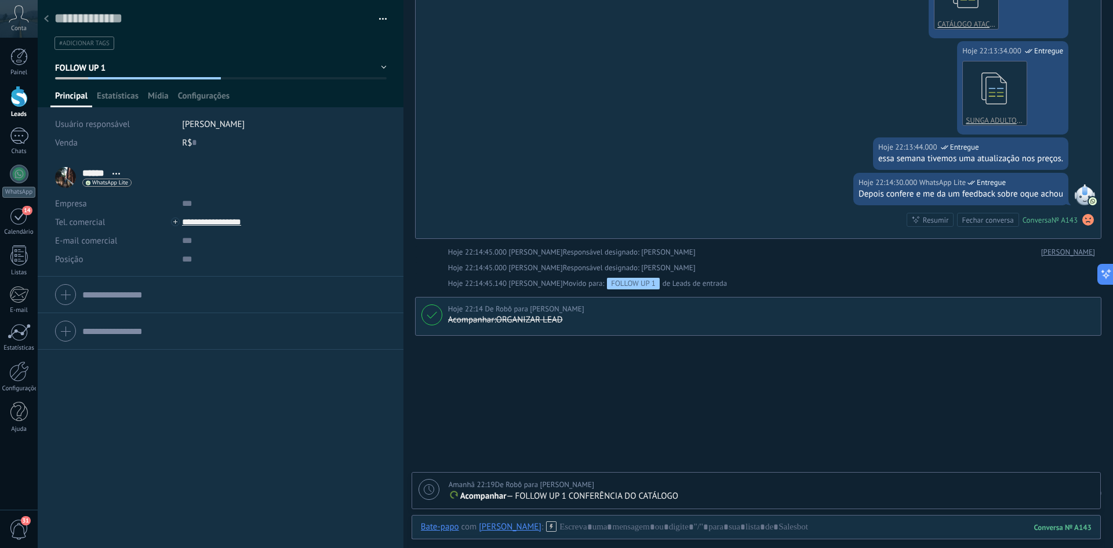
scroll to position [625, 0]
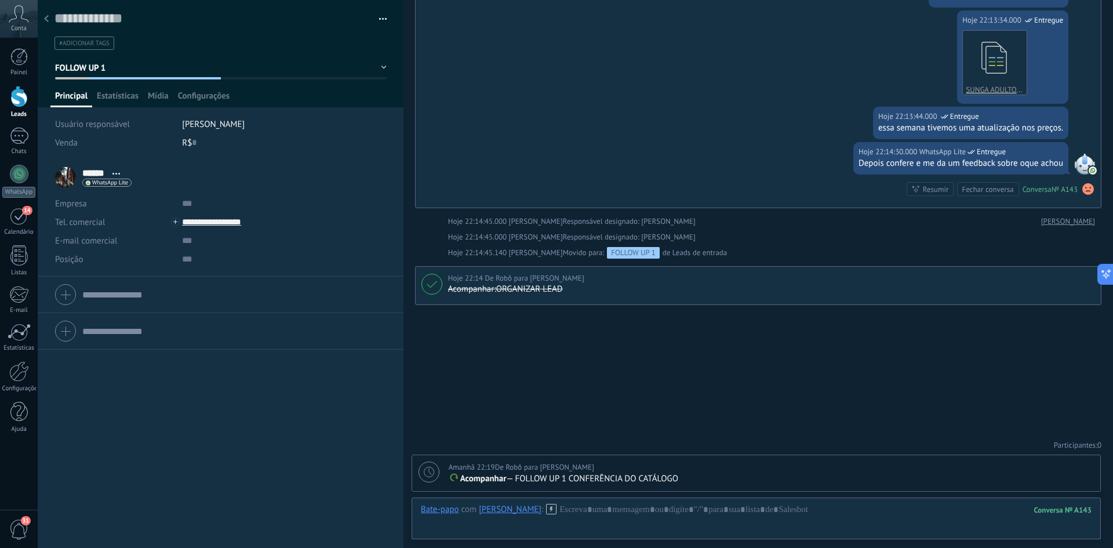
click at [48, 18] on icon at bounding box center [46, 18] width 5 height 7
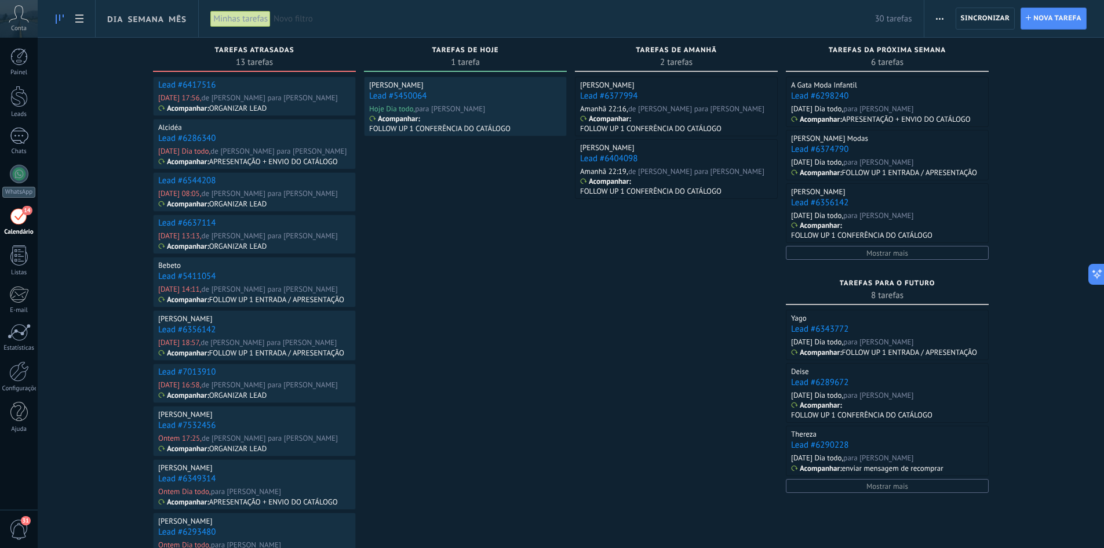
click at [188, 85] on link "Lead #6417516" at bounding box center [186, 84] width 57 height 11
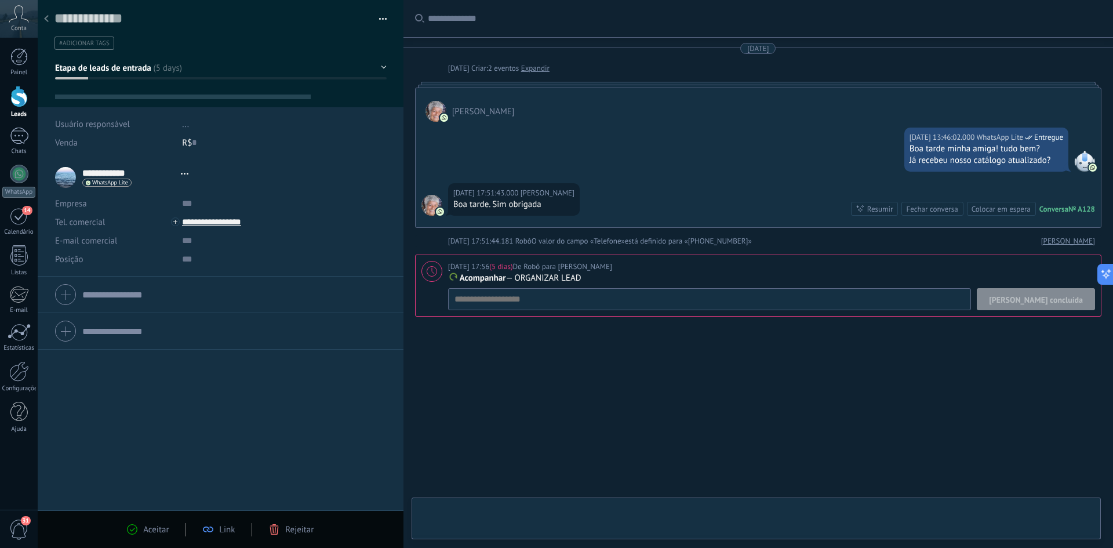
type textarea "**********"
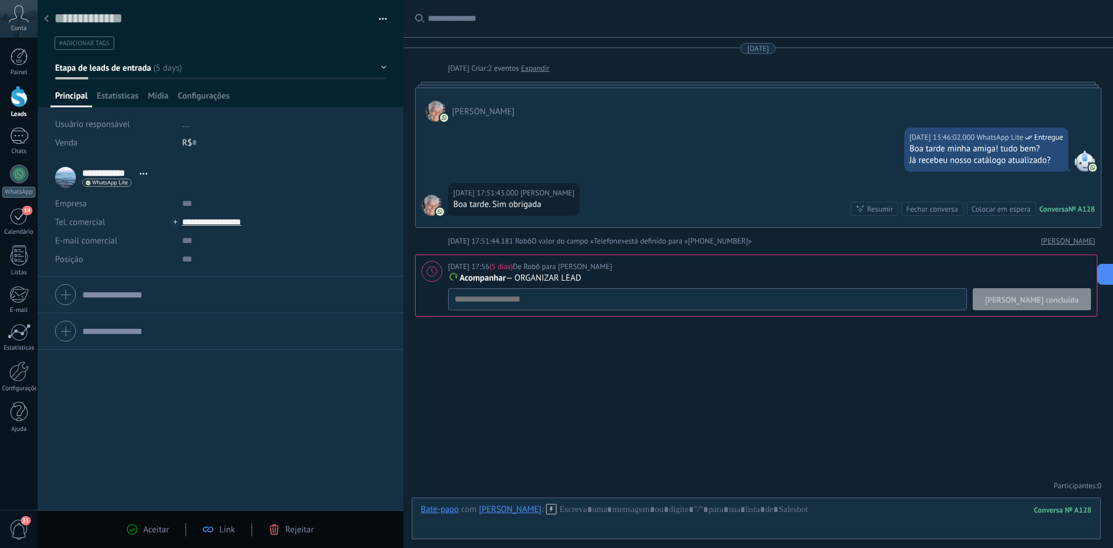
click at [1056, 306] on button "[PERSON_NAME] concluída" at bounding box center [1032, 299] width 118 height 22
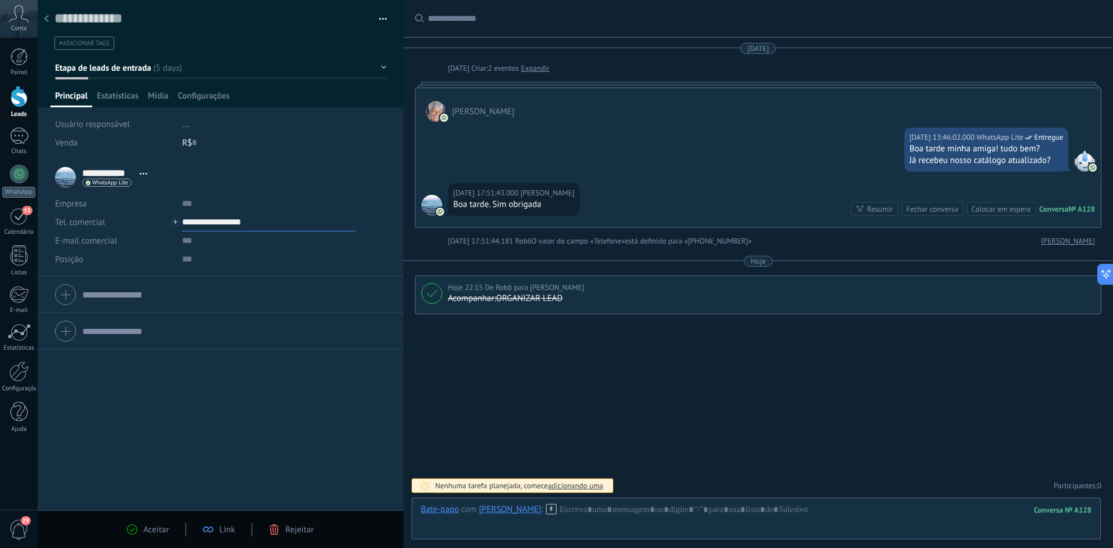
click at [222, 220] on input "**********" at bounding box center [268, 222] width 173 height 19
type input "**********"
click at [213, 280] on div "Copiar" at bounding box center [251, 281] width 137 height 20
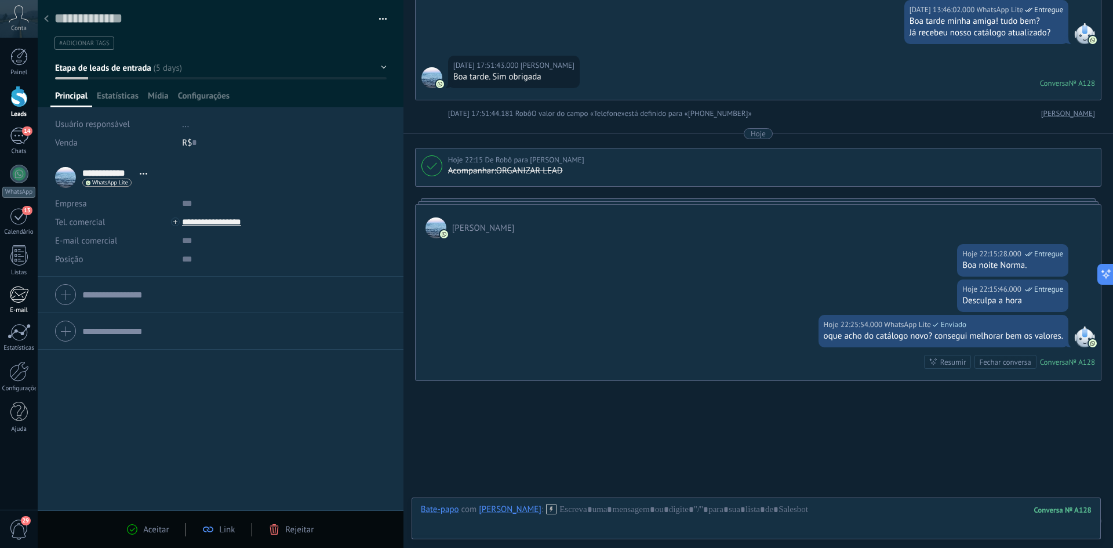
scroll to position [163, 0]
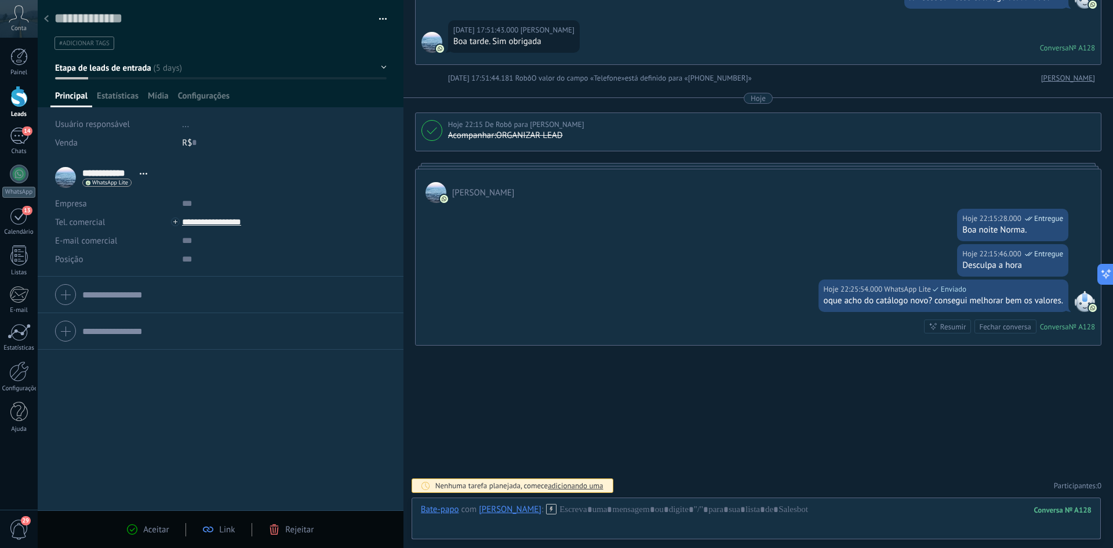
click at [118, 72] on span "Etapa de leads de entrada" at bounding box center [103, 68] width 96 height 11
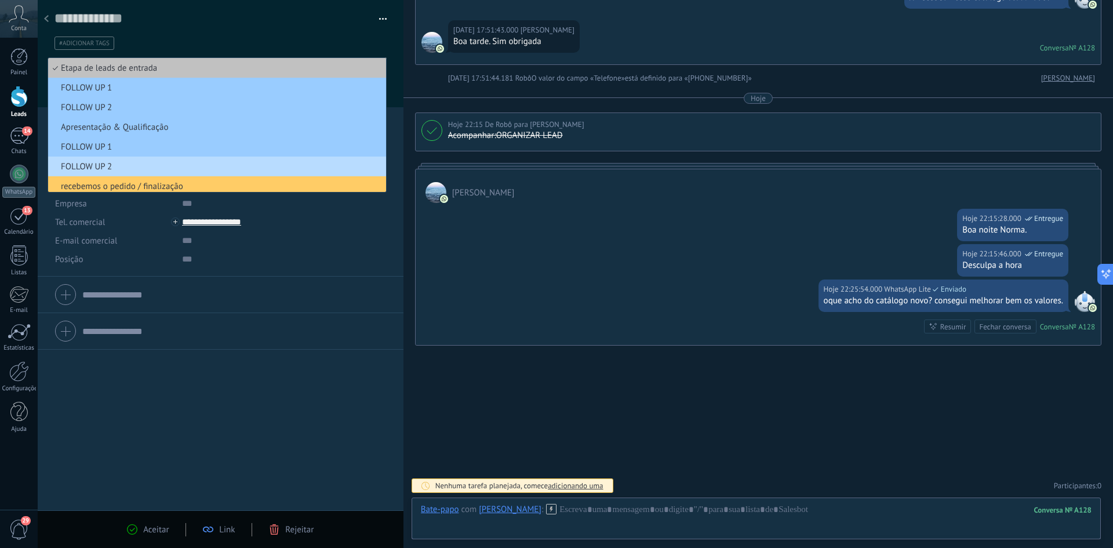
click at [115, 161] on li "FOLLOW UP 2" at bounding box center [217, 166] width 338 height 20
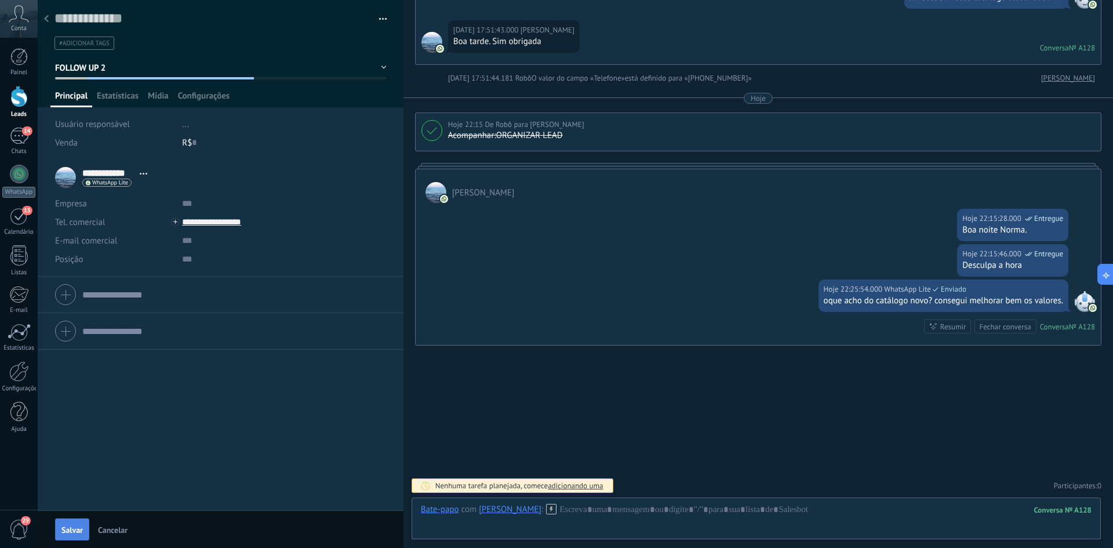
click at [77, 531] on span "Salvar" at bounding box center [71, 530] width 21 height 8
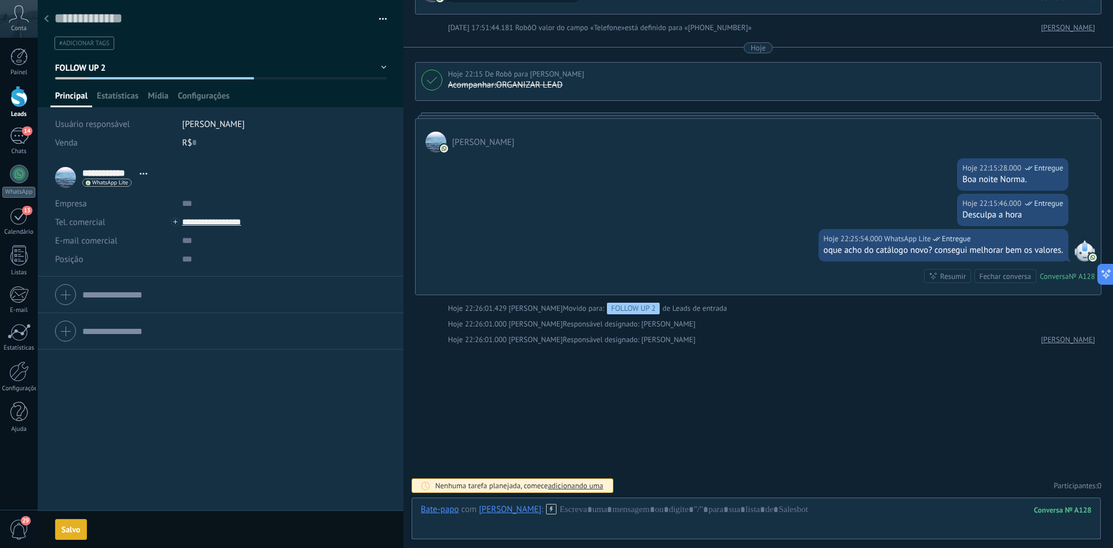
scroll to position [254, 0]
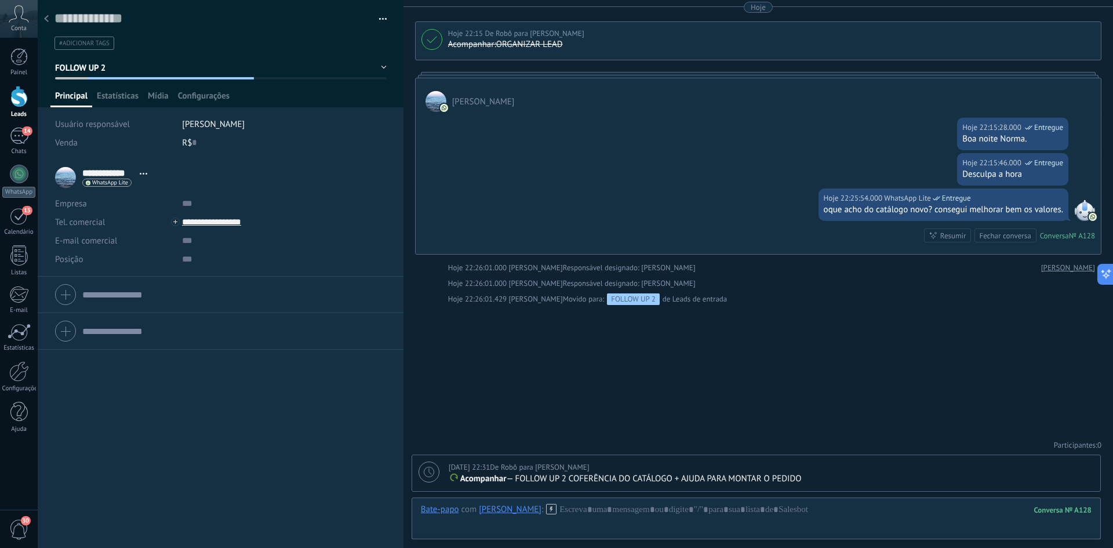
click at [44, 16] on icon at bounding box center [46, 18] width 5 height 7
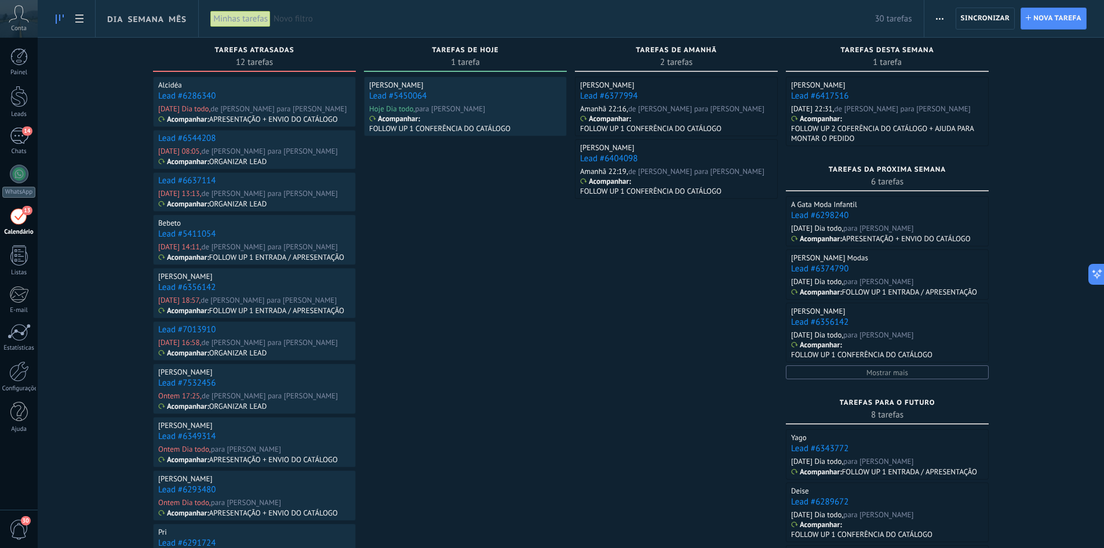
click at [184, 96] on link "Lead #6286340" at bounding box center [186, 95] width 57 height 11
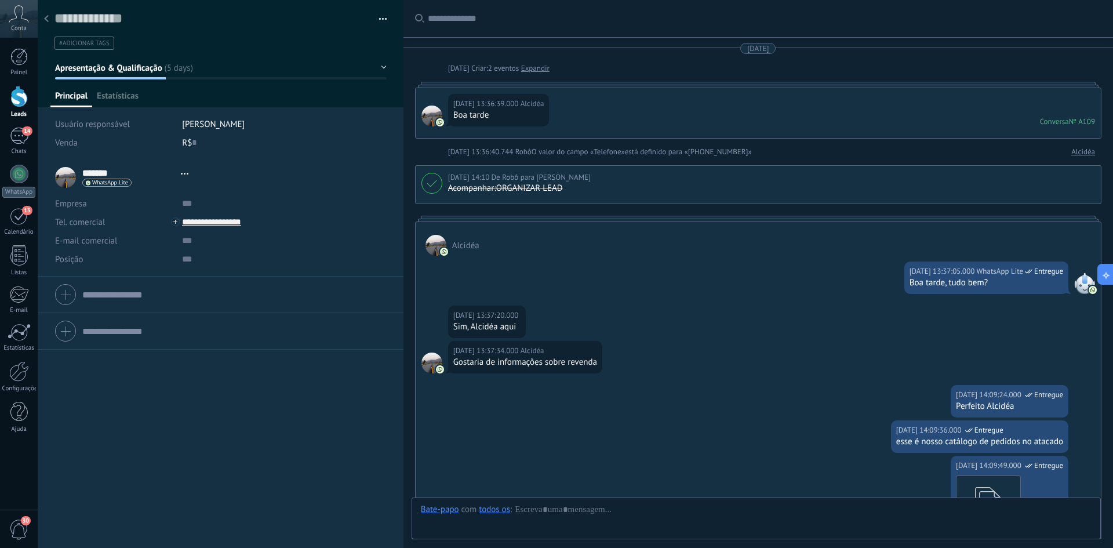
type textarea "**********"
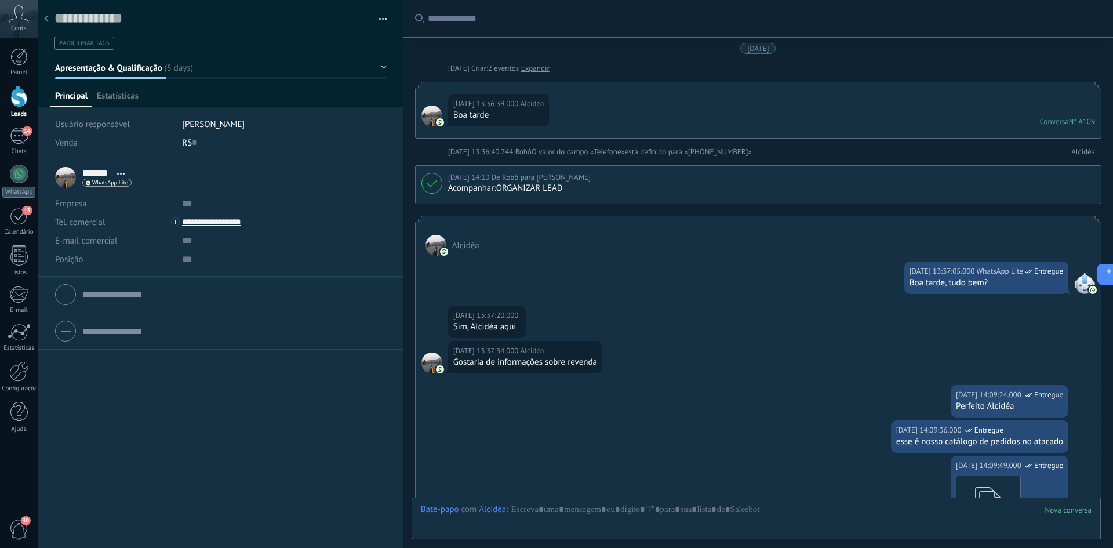
scroll to position [611, 0]
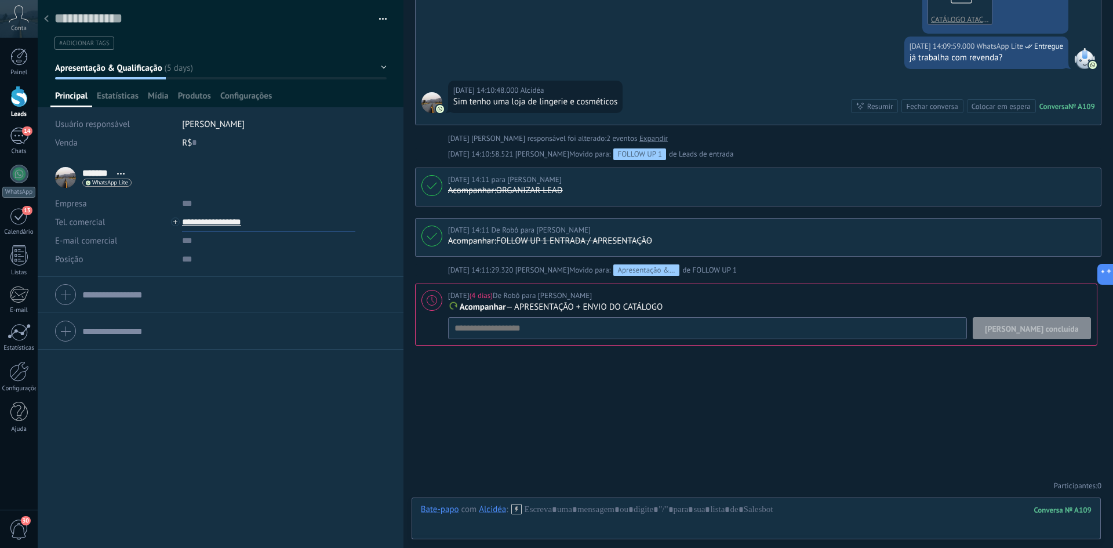
click at [208, 225] on input "**********" at bounding box center [268, 222] width 173 height 19
type input "**********"
click at [231, 281] on div "Copiar" at bounding box center [251, 281] width 137 height 20
